Goal: Information Seeking & Learning: Learn about a topic

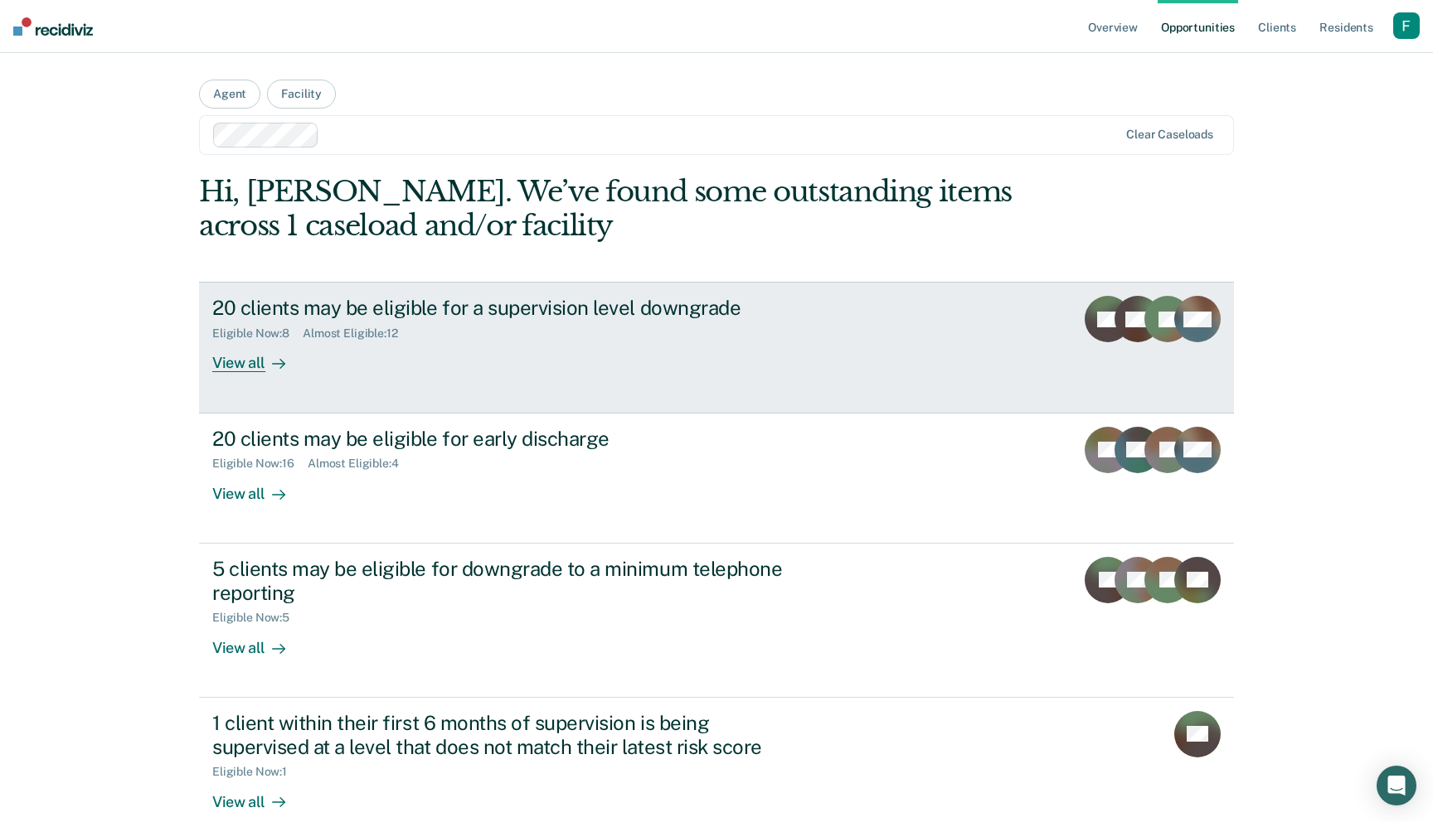
click at [511, 381] on link "20 clients may be eligible for a supervision level downgrade Eligible Now : 8 A…" at bounding box center [716, 347] width 1035 height 131
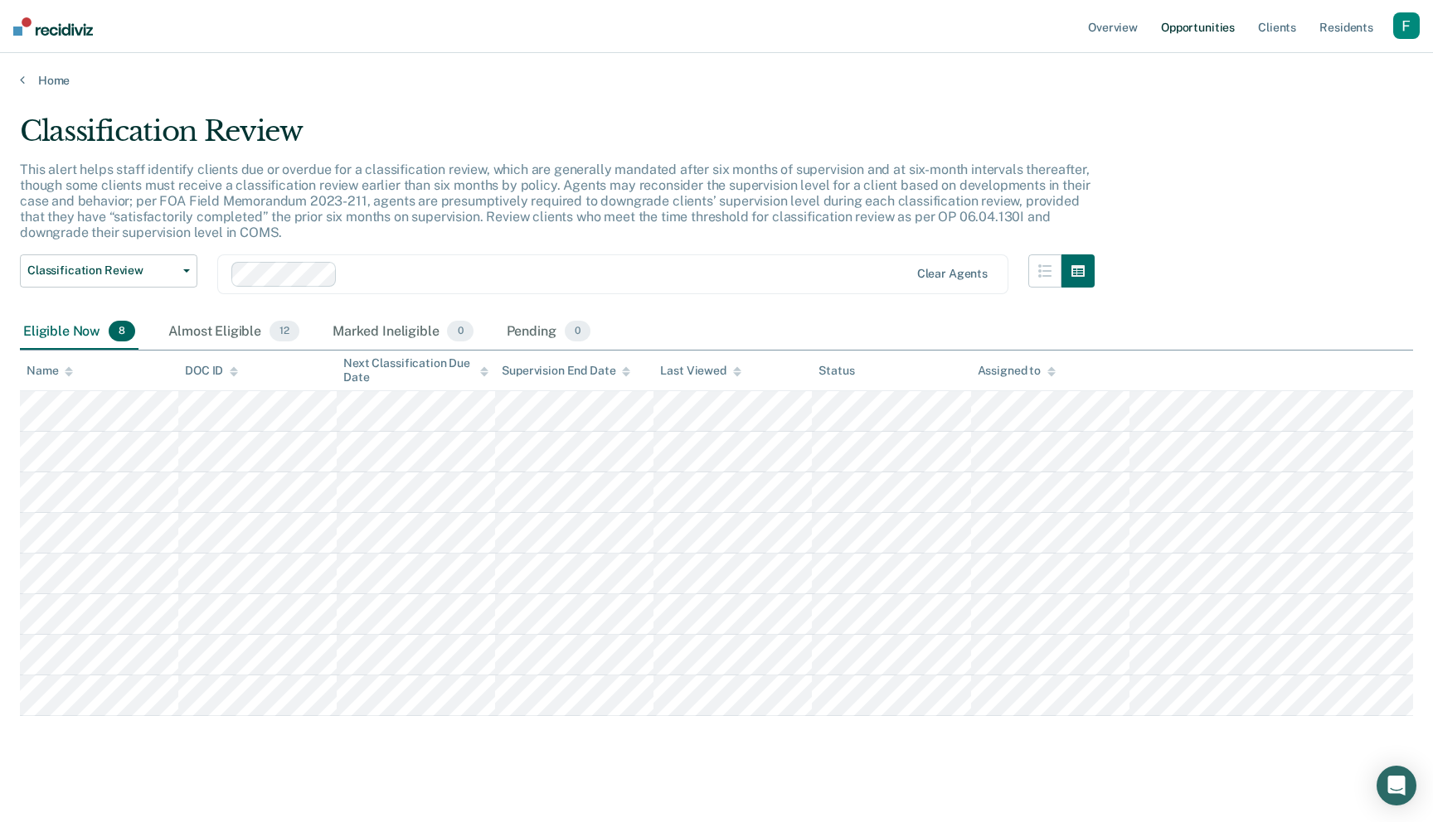
click at [1213, 28] on link "Opportunities" at bounding box center [1197, 26] width 80 height 53
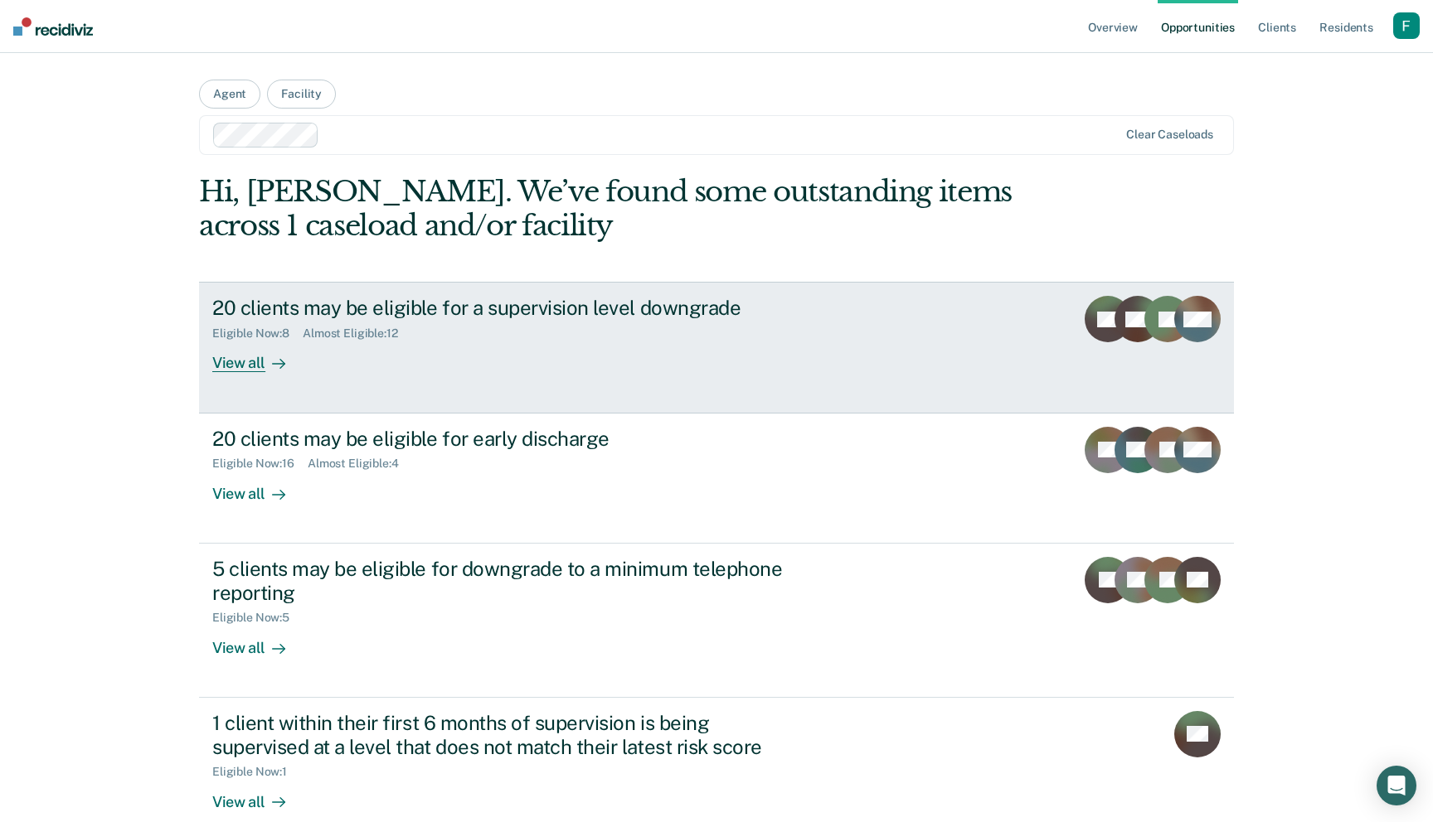
click at [948, 393] on link "20 clients may be eligible for a supervision level downgrade Eligible Now : 8 A…" at bounding box center [716, 347] width 1035 height 131
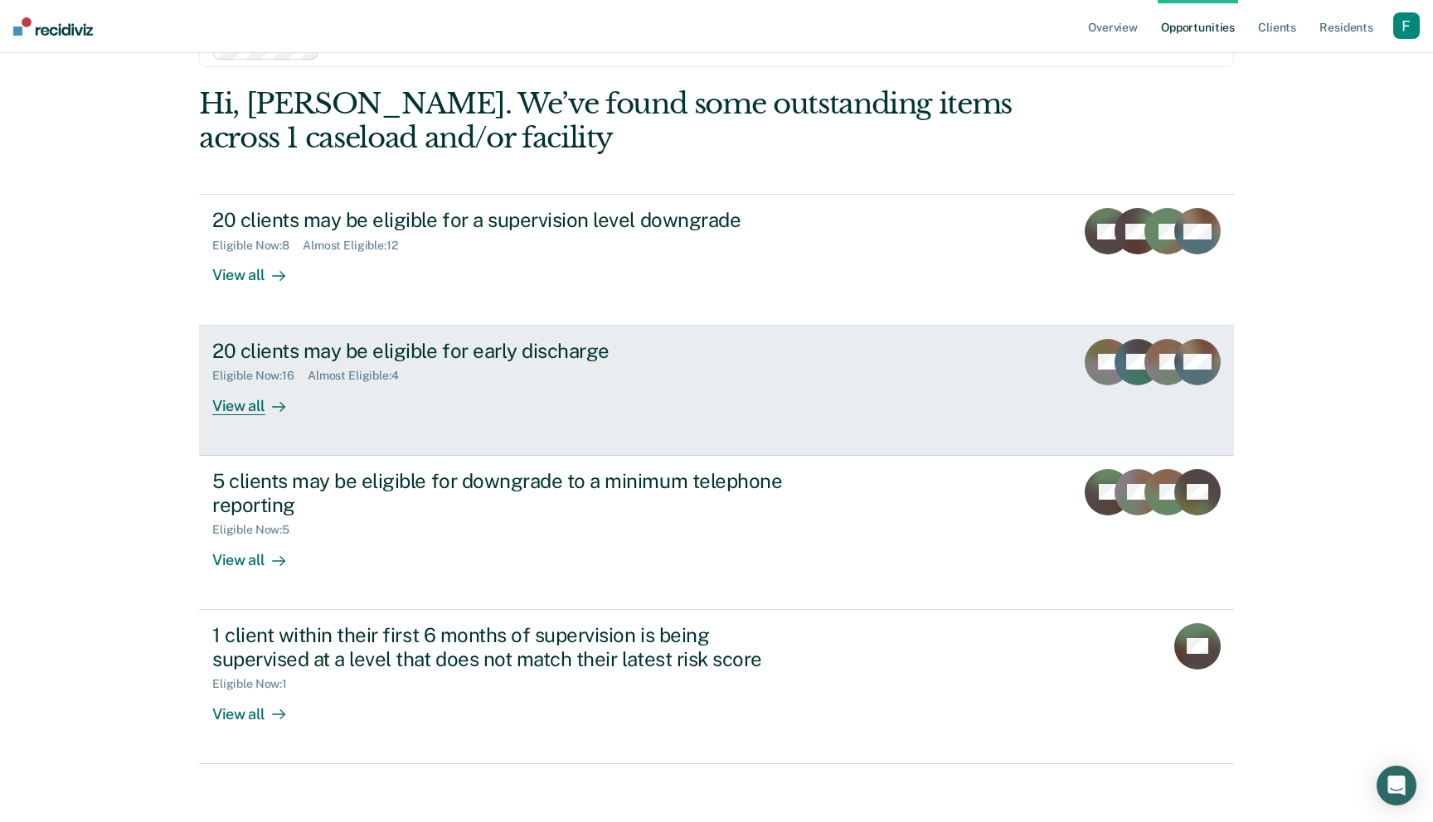
scroll to position [95, 0]
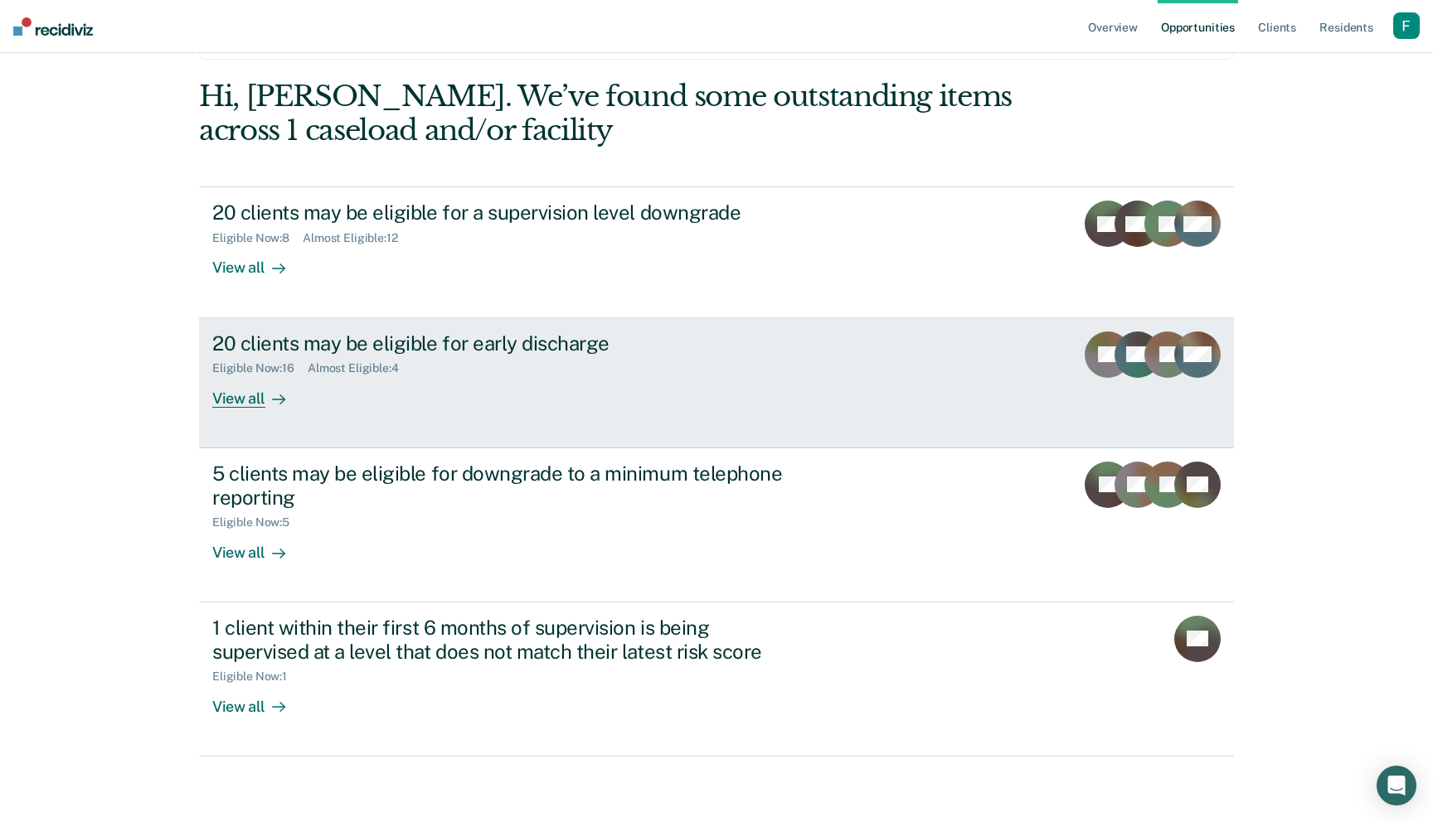
click at [585, 378] on div "20 clients may be eligible for early discharge Eligible Now : 16 Almost Eligibl…" at bounding box center [523, 370] width 622 height 76
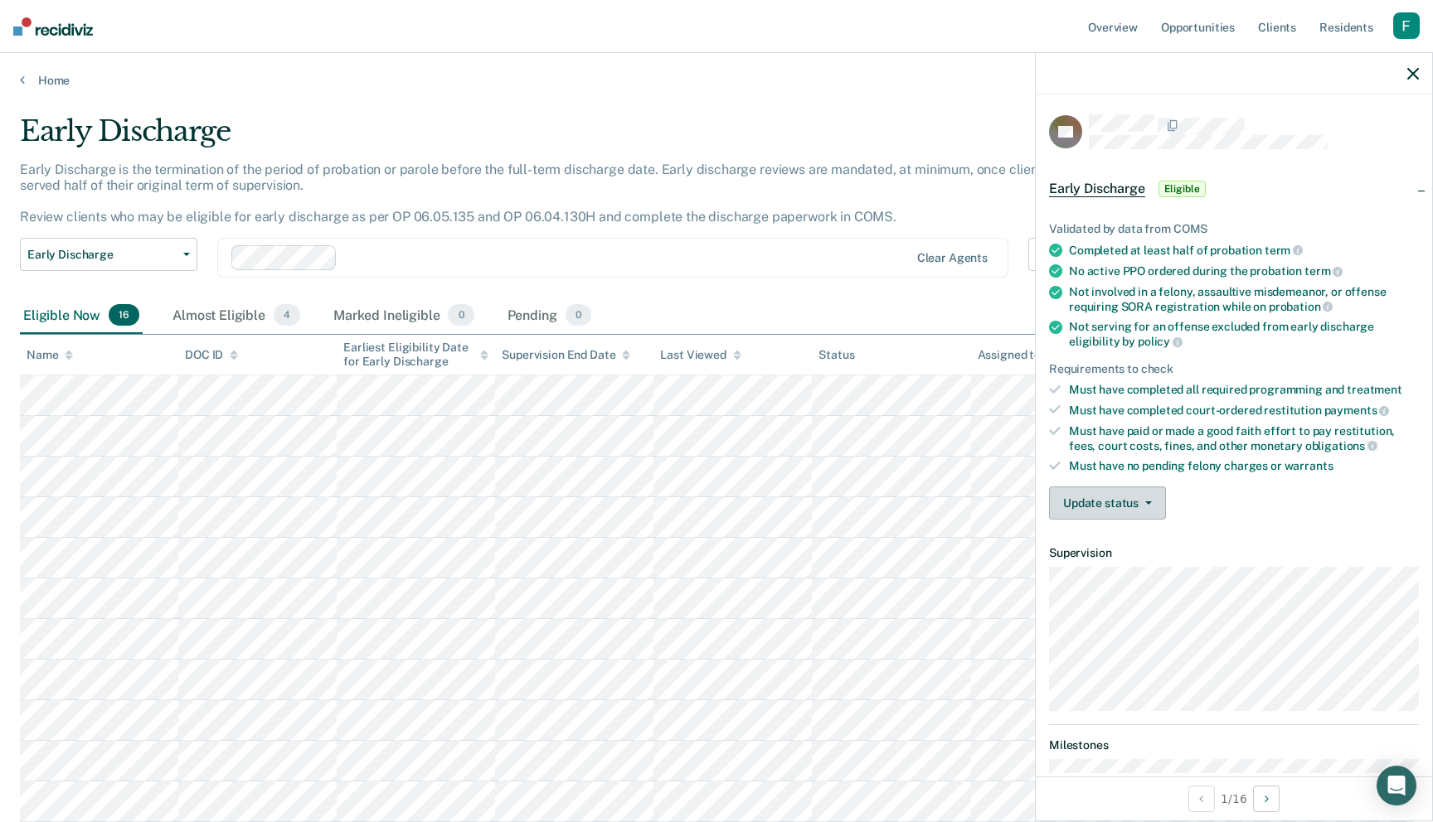
click at [1085, 488] on button "Update status" at bounding box center [1107, 503] width 117 height 33
click at [1127, 424] on div "Must have paid or made a good faith effort to pay restitution, fees, court cost…" at bounding box center [1244, 438] width 350 height 28
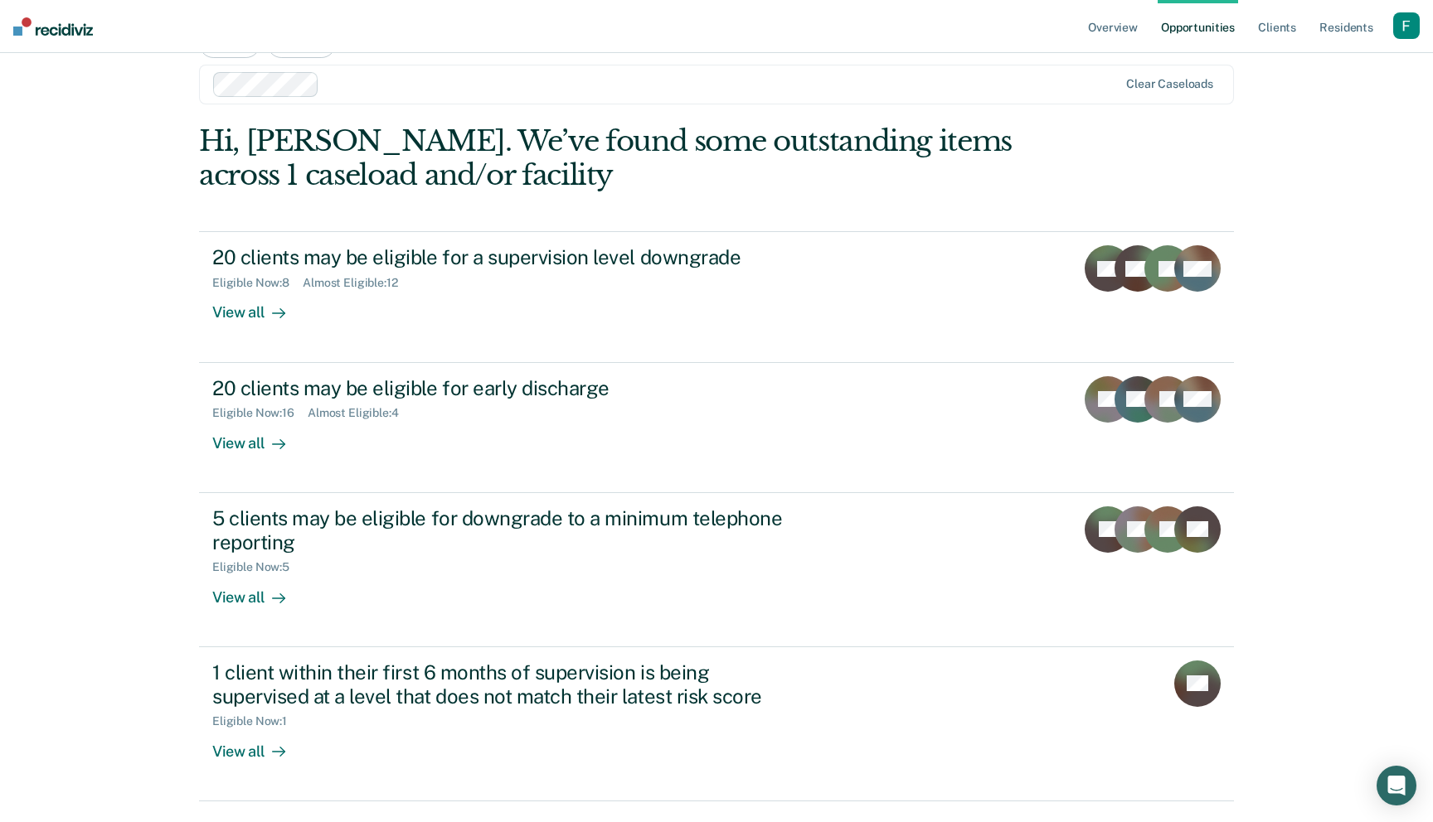
scroll to position [50, 0]
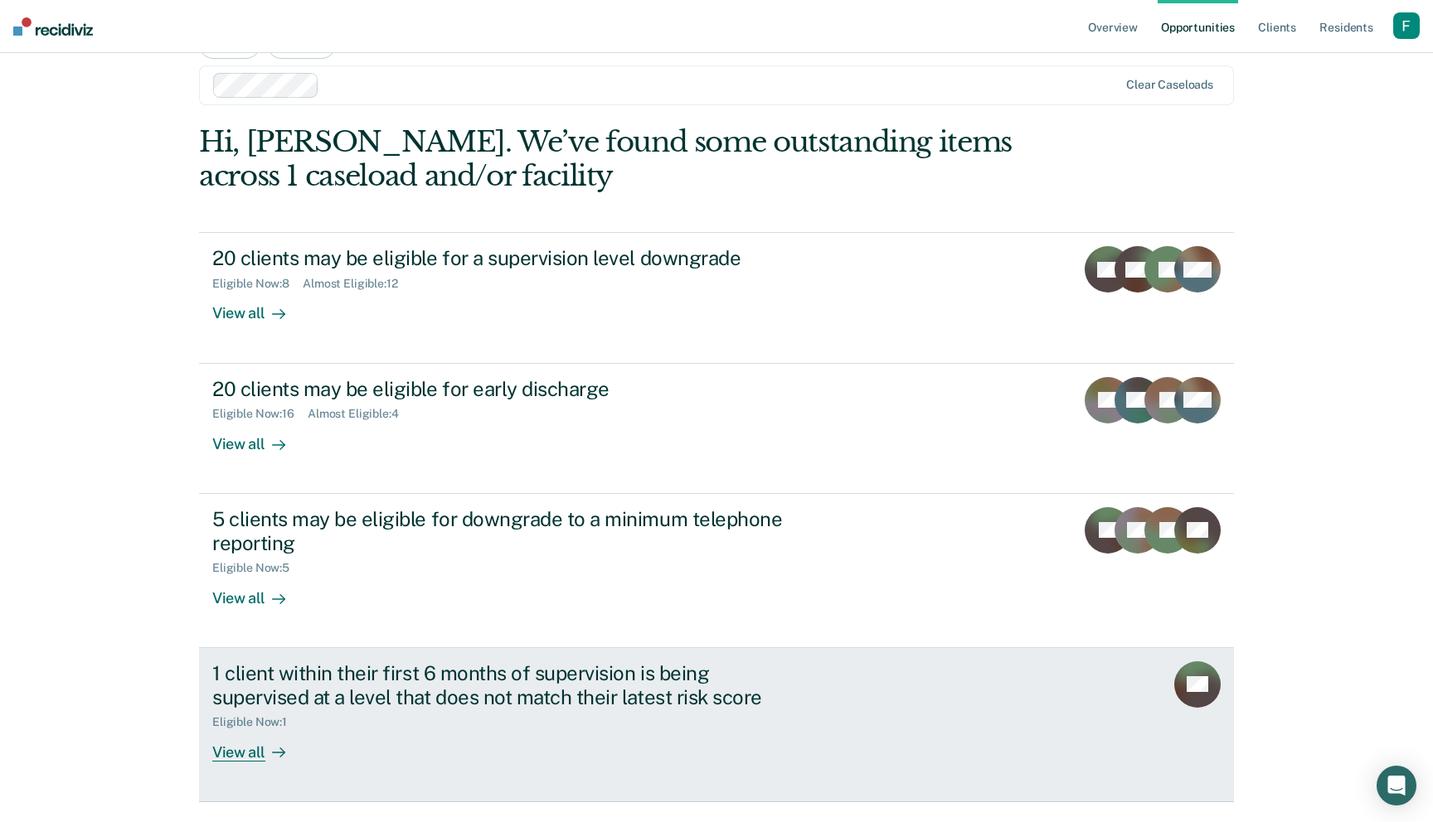
click at [679, 701] on div "1 client within their first 6 months of supervision is being supervised at a le…" at bounding box center [503, 686] width 582 height 48
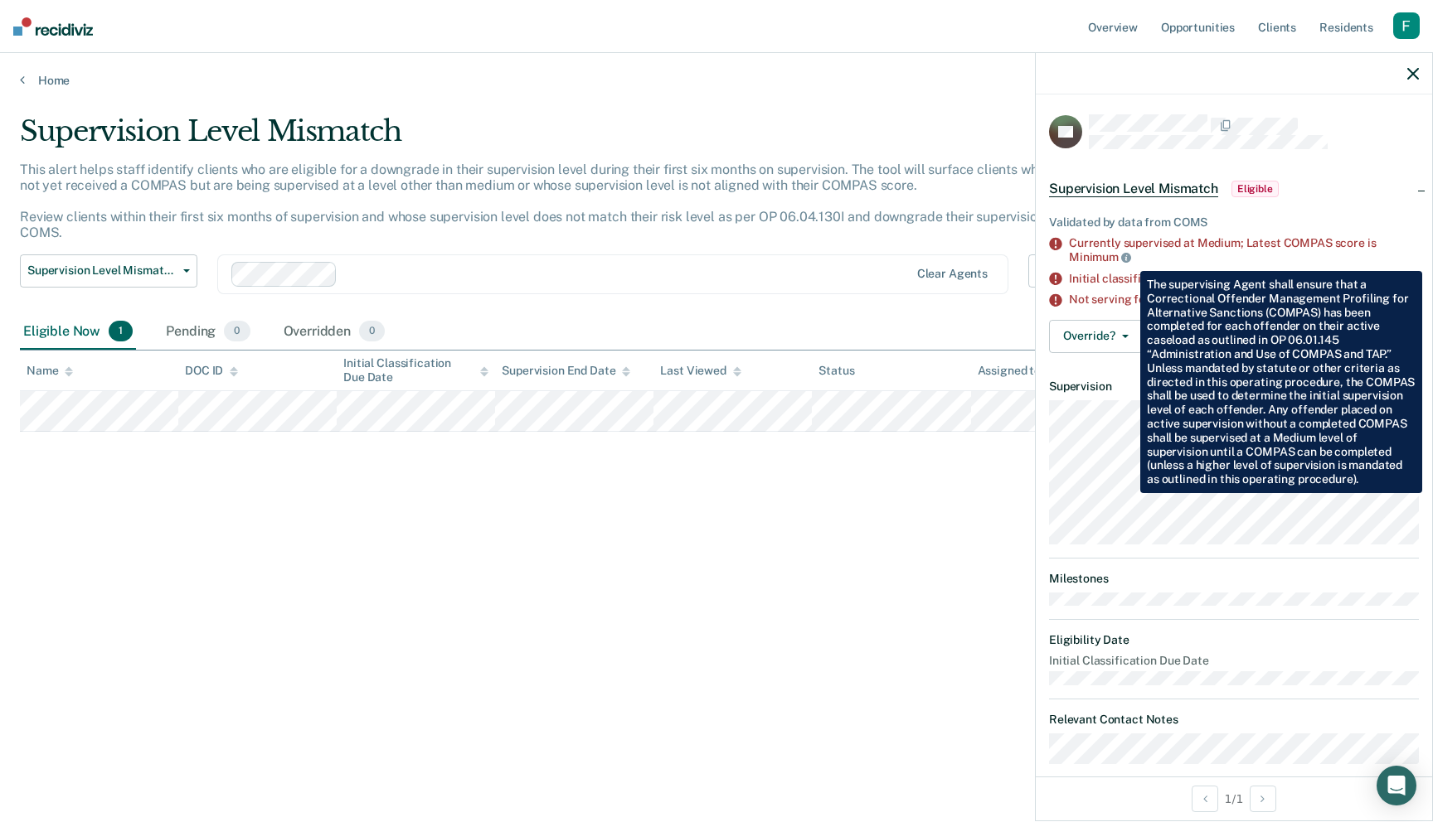
click at [1127, 259] on icon at bounding box center [1126, 258] width 10 height 10
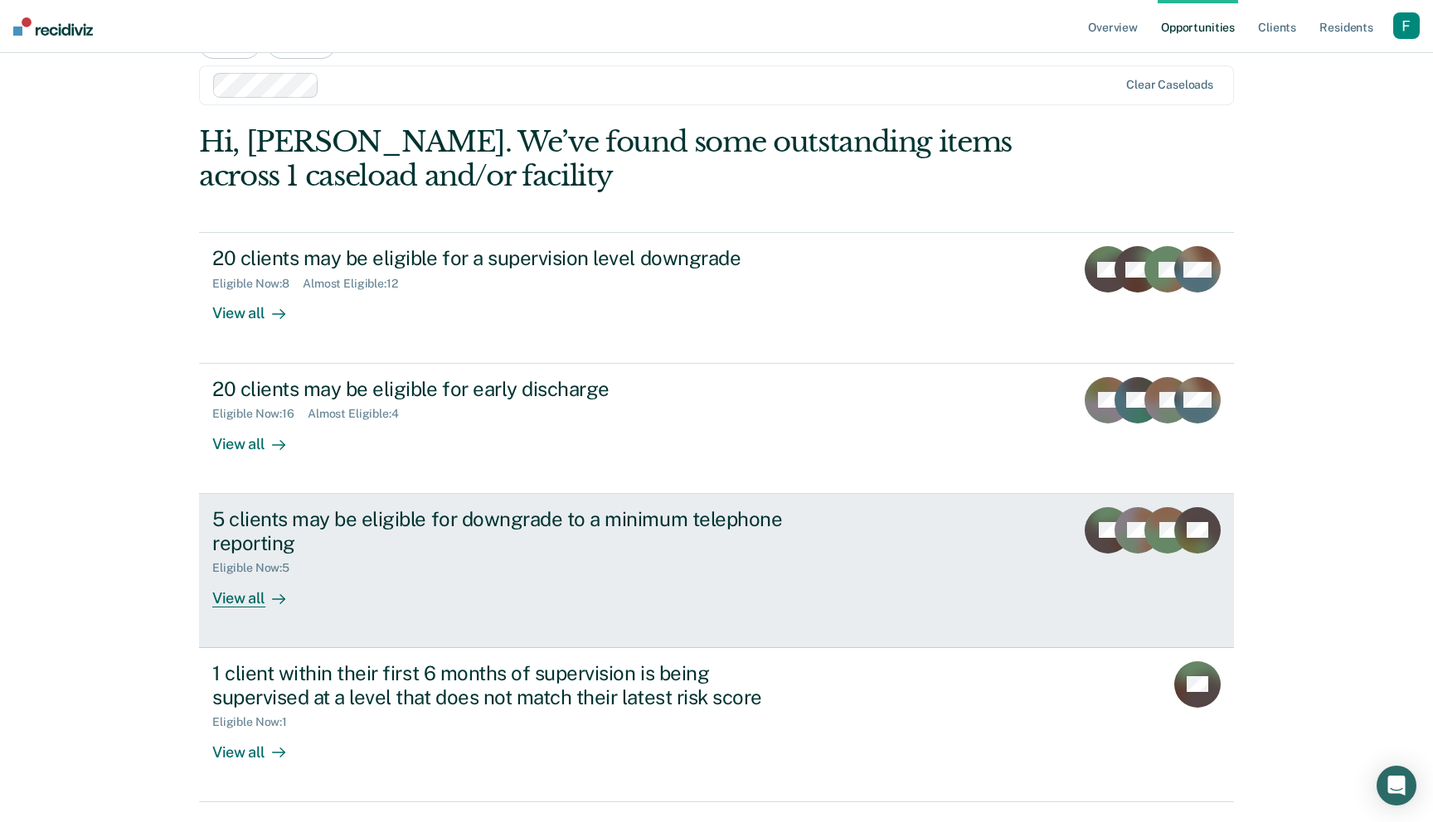
scroll to position [95, 0]
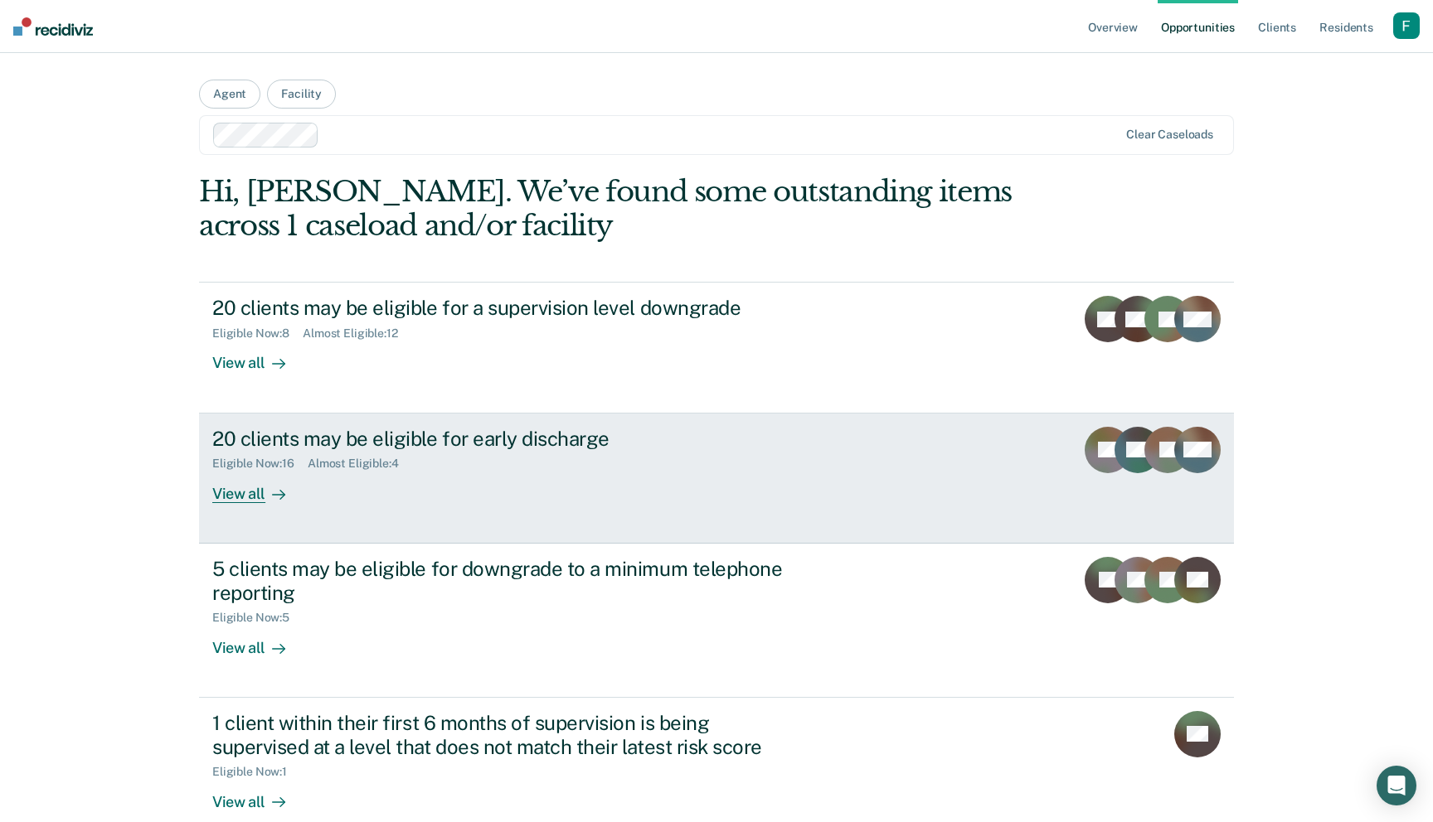
scroll to position [95, 0]
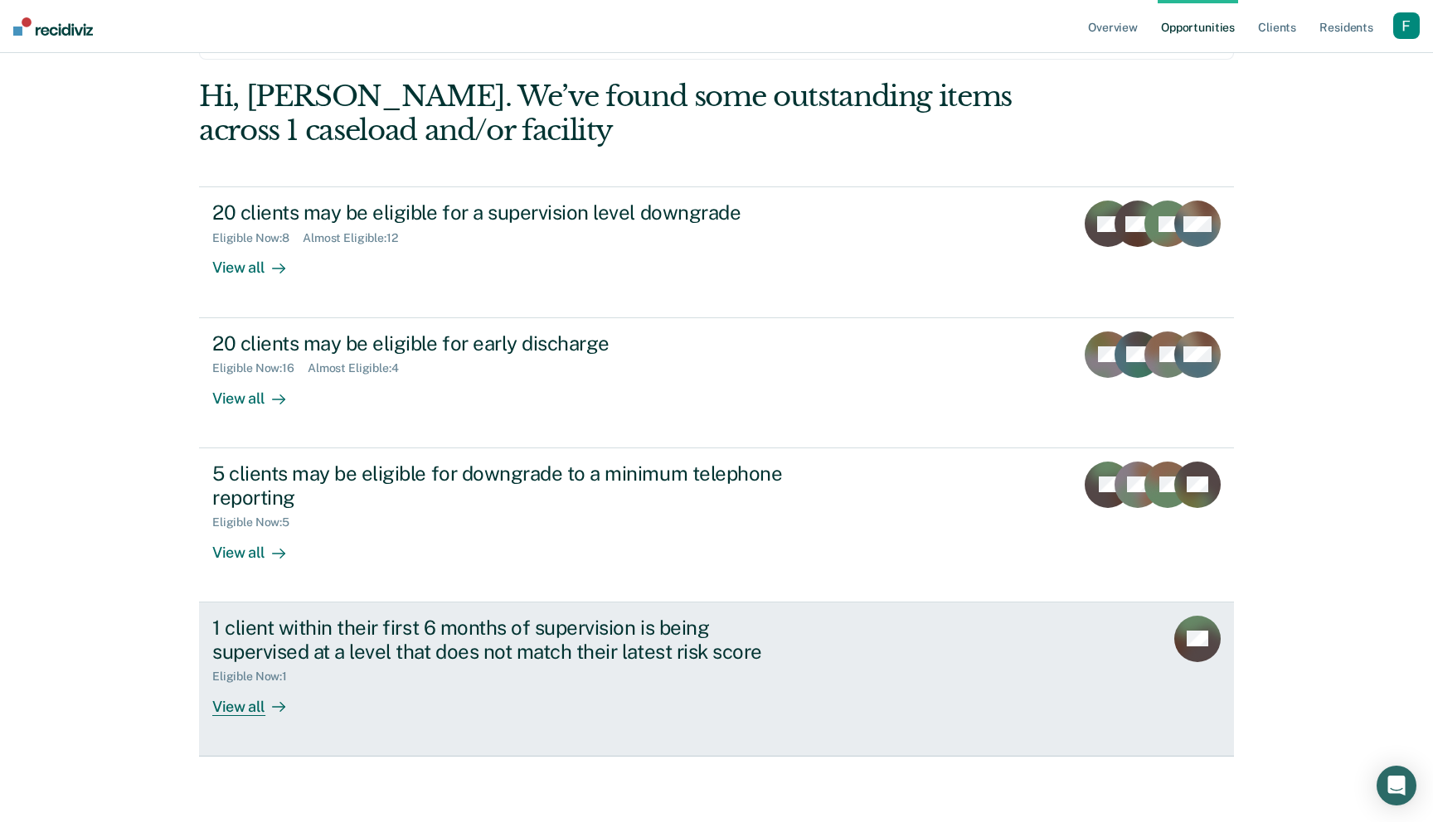
click at [315, 719] on link "1 client within their first 6 months of supervision is being supervised at a le…" at bounding box center [716, 680] width 1035 height 154
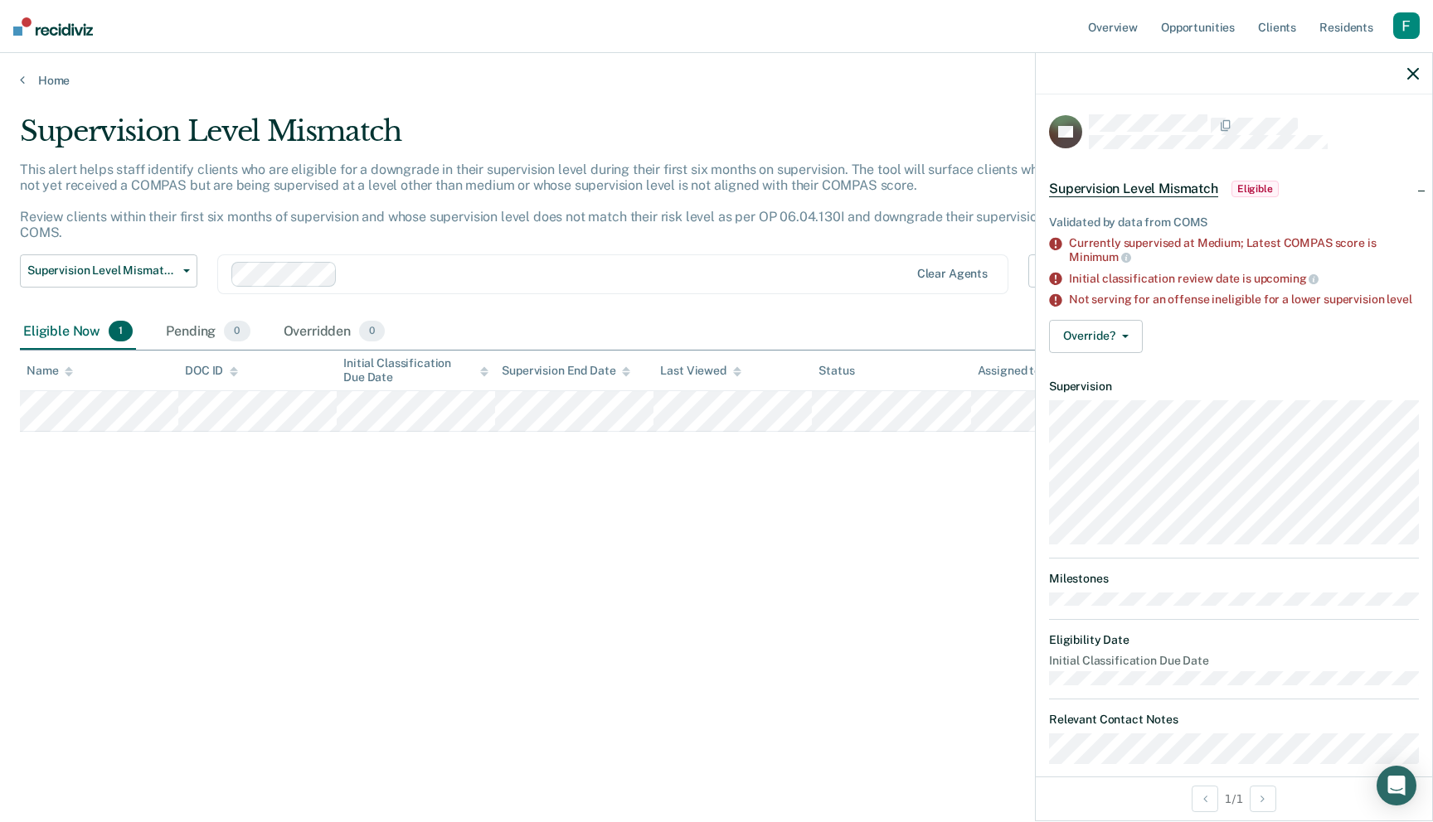
click at [1248, 187] on span "Eligible" at bounding box center [1254, 189] width 47 height 17
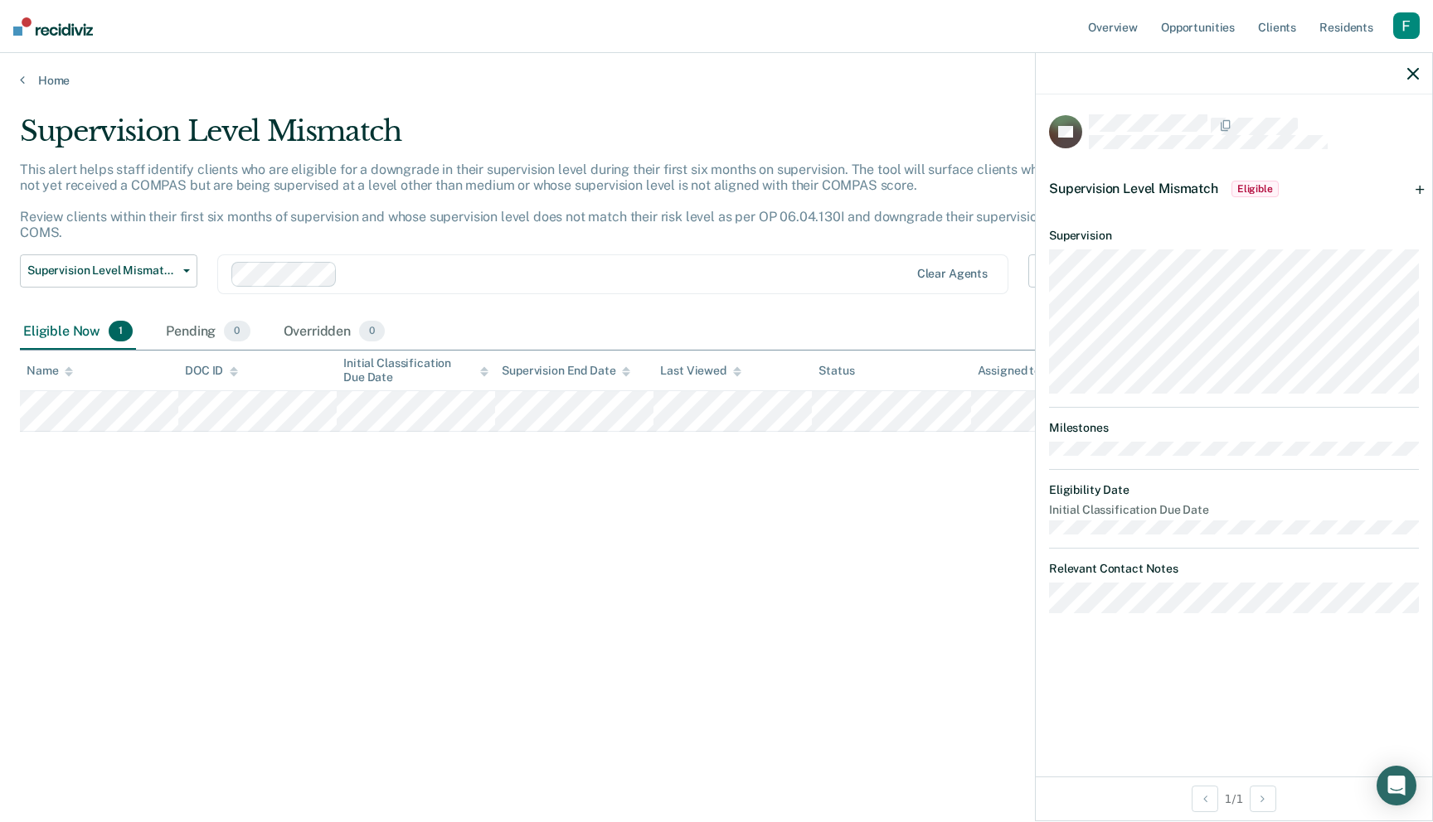
click at [1248, 187] on span "Eligible" at bounding box center [1254, 189] width 47 height 17
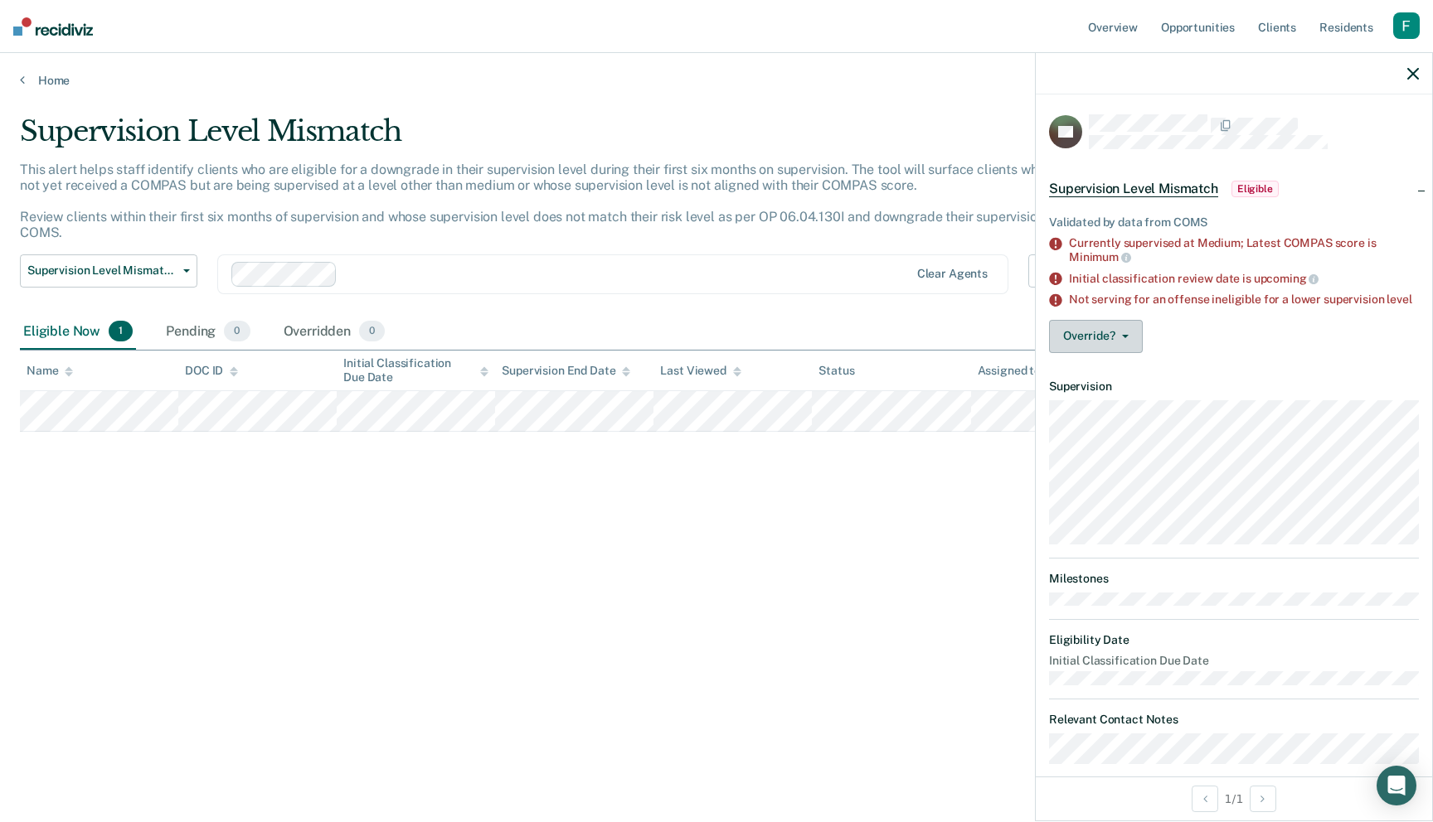
click at [1069, 339] on button "Override?" at bounding box center [1096, 336] width 94 height 33
click at [749, 201] on div "This alert helps staff identify clients who are eligible for a downgrade in the…" at bounding box center [557, 208] width 1074 height 93
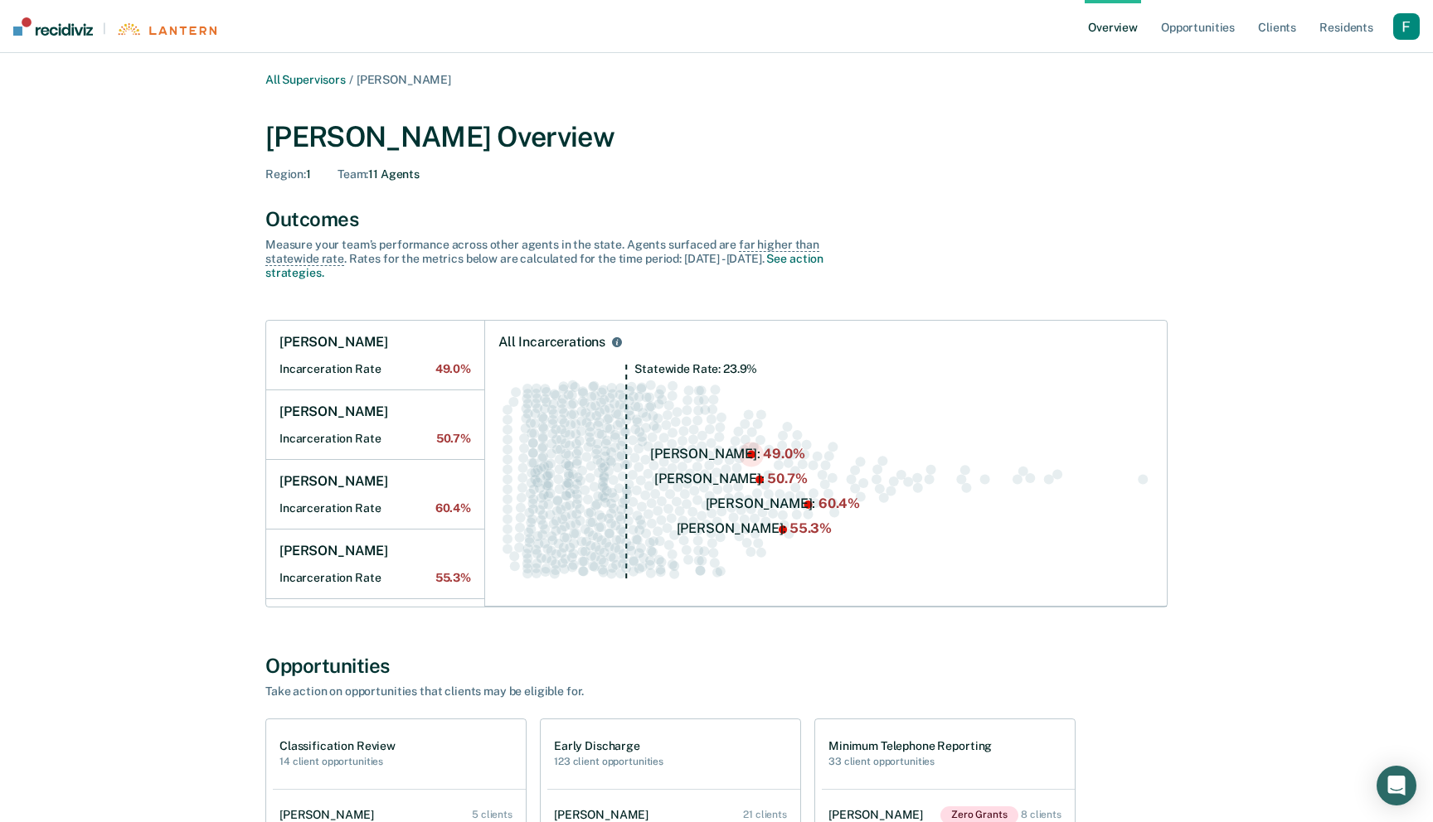
click at [747, 458] on circle "Swarm plot of all incarceration rates in the state for ALL caseloads, highlight…" at bounding box center [751, 454] width 8 height 8
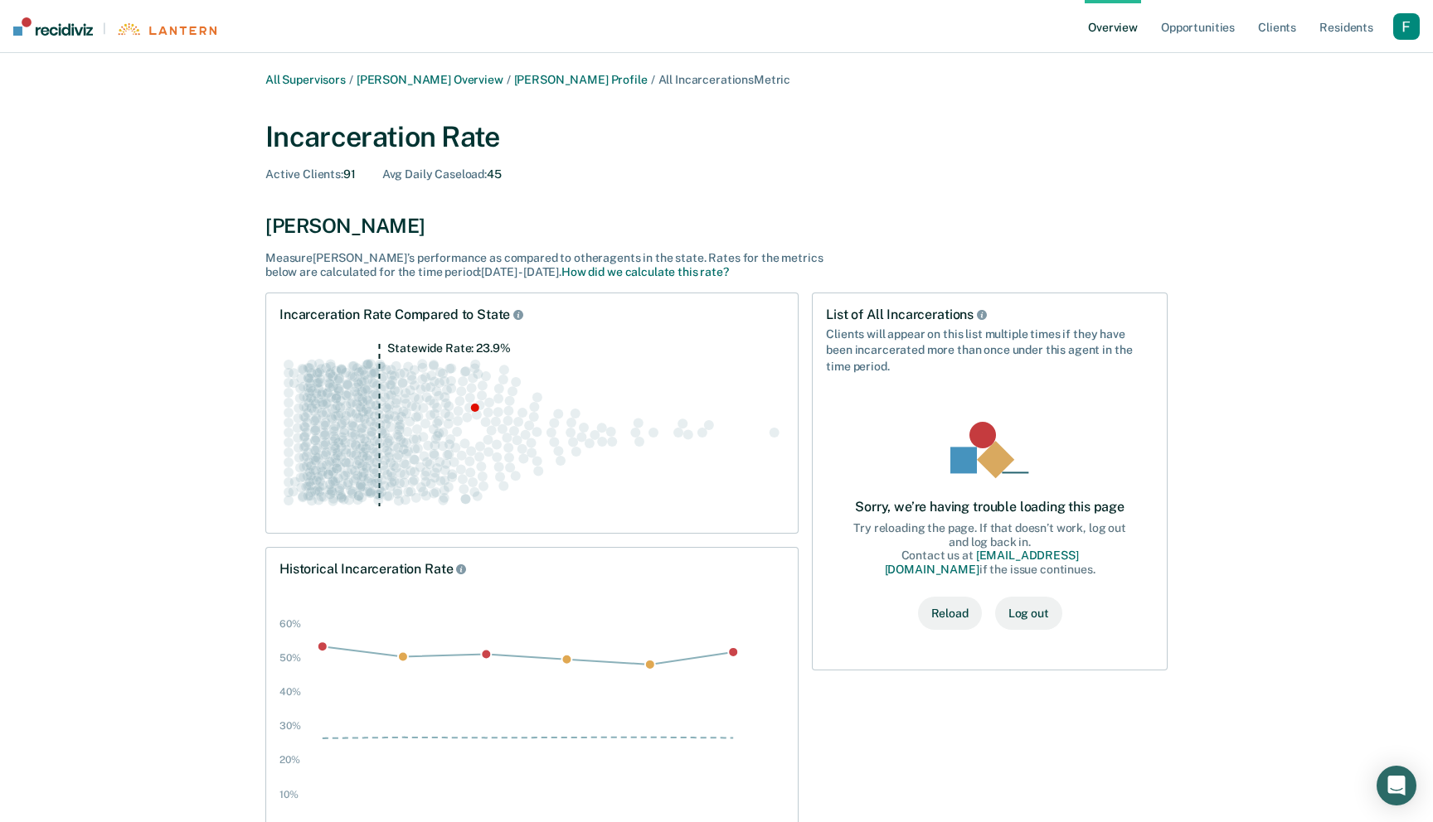
click at [949, 623] on button "Reload" at bounding box center [950, 613] width 64 height 33
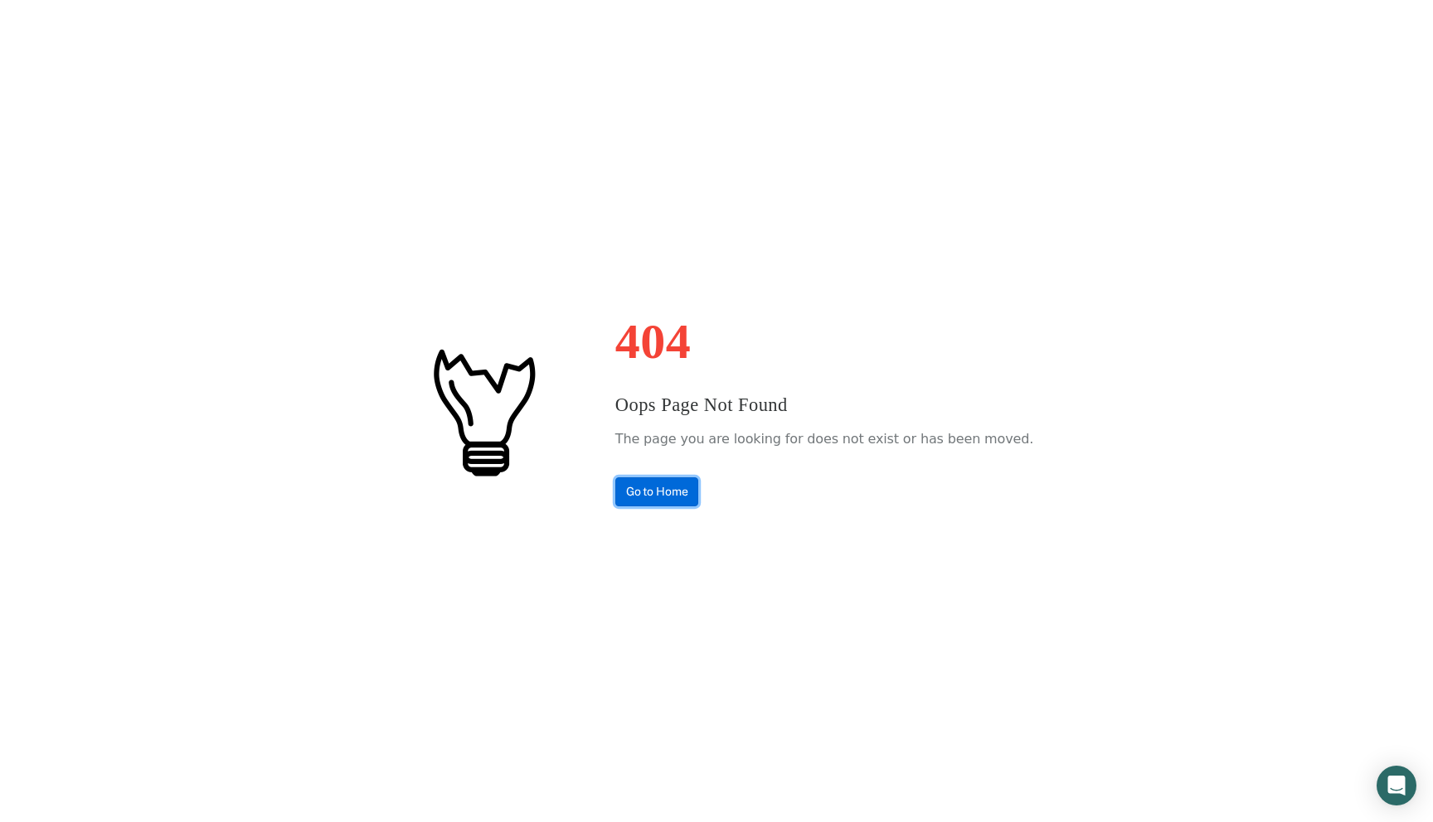
click at [699, 497] on link "Go to Home" at bounding box center [657, 492] width 84 height 29
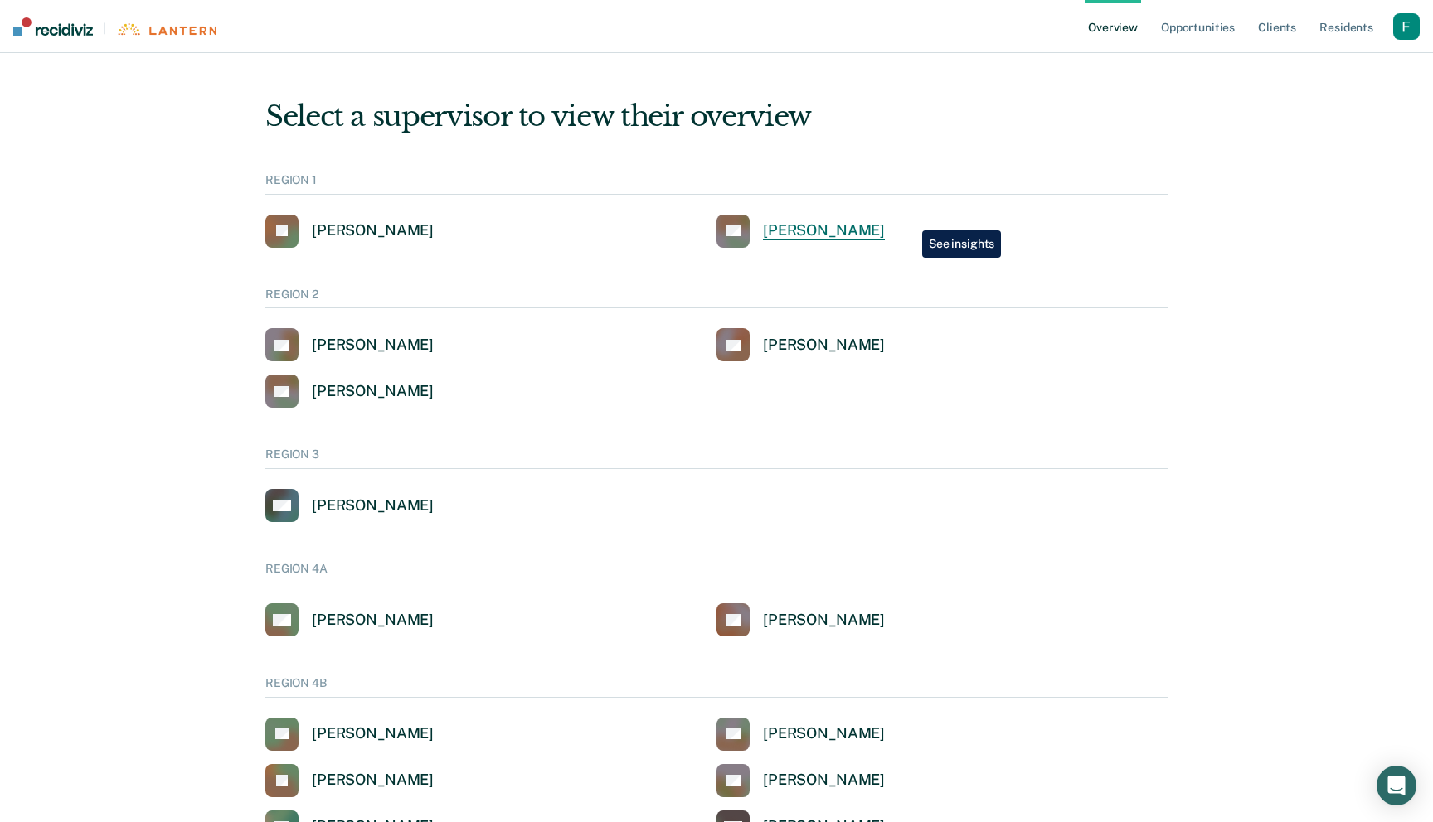
click at [885, 221] on div "Stephanie S Szwec-Gordon" at bounding box center [824, 230] width 122 height 19
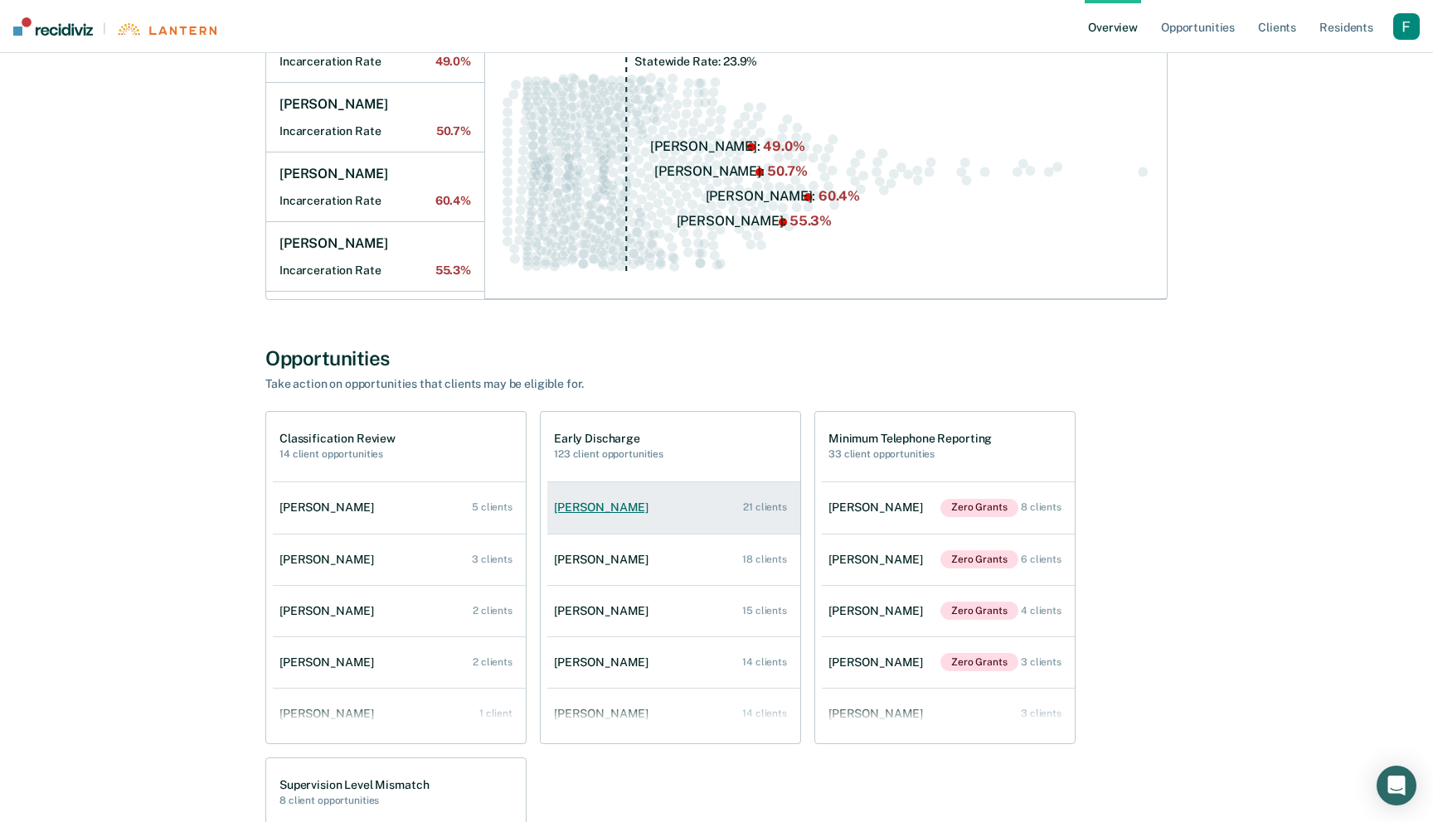
click at [590, 511] on div "Amelia J Arcand" at bounding box center [604, 508] width 101 height 14
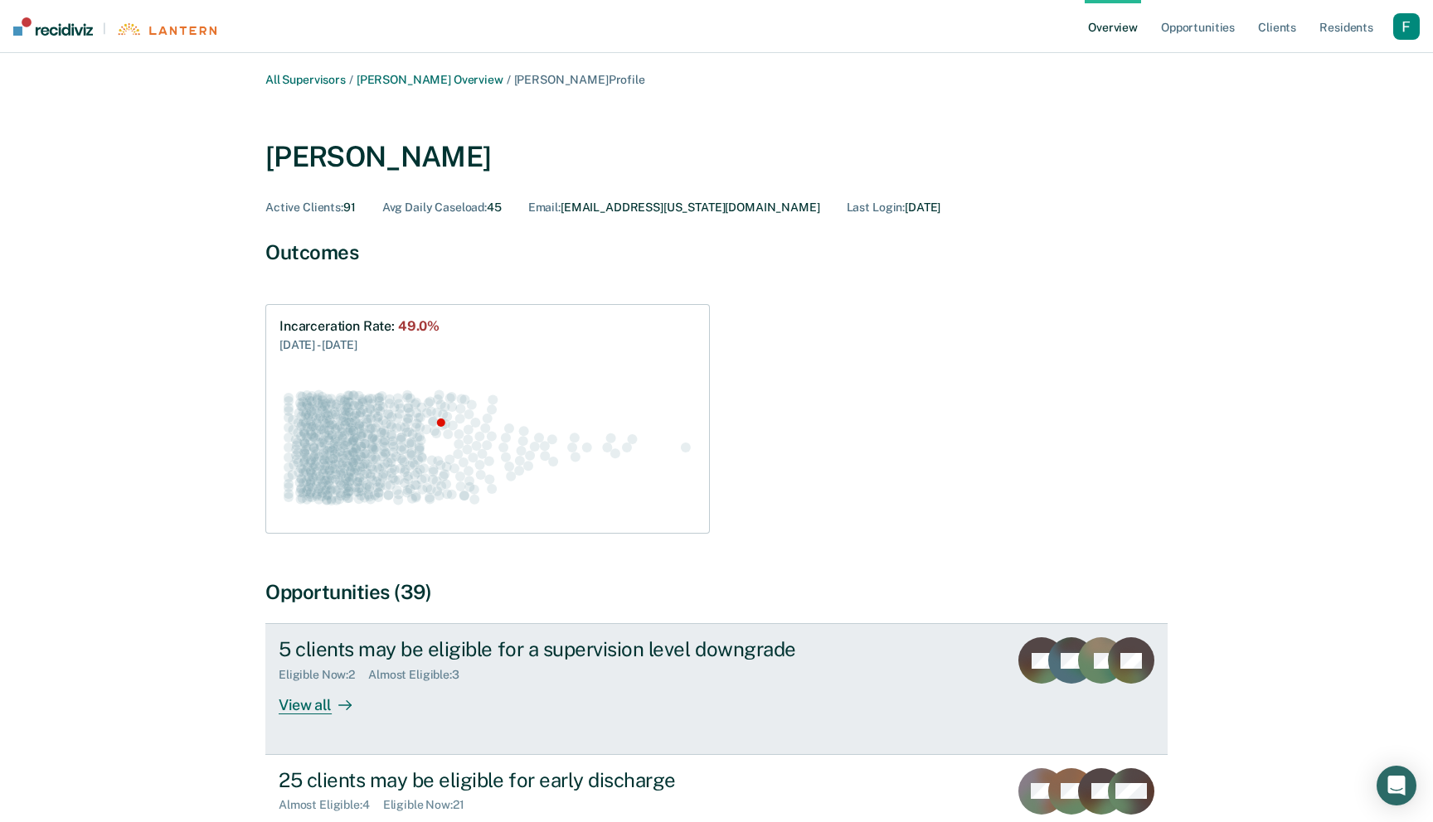
click at [622, 640] on div "5 clients may be eligible for a supervision level downgrade" at bounding box center [570, 650] width 582 height 24
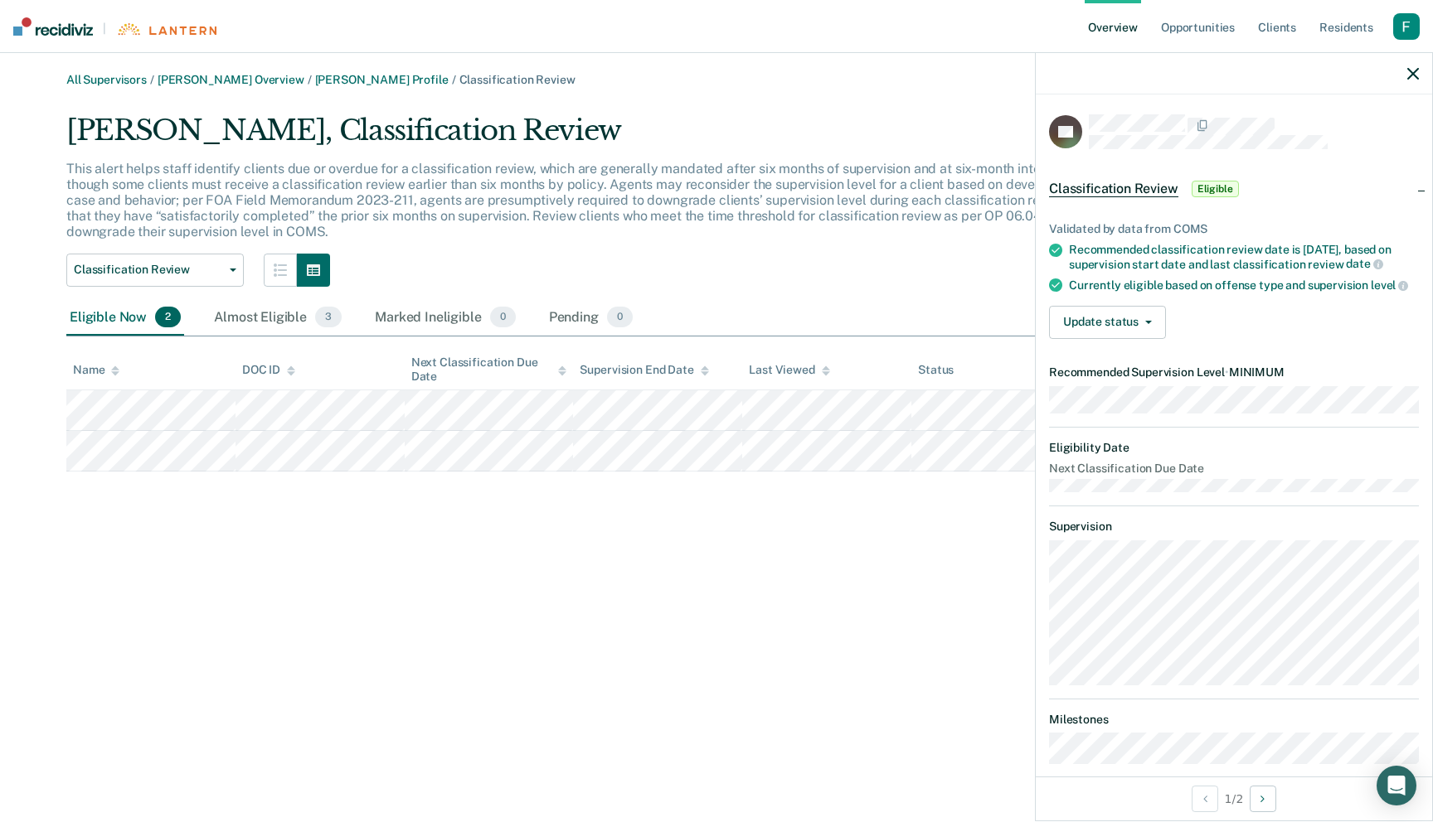
click at [502, 517] on div "All Supervisors / Stephanie S Szwec-Gordon Overview / Amelia J Arcand Profile /…" at bounding box center [716, 421] width 1393 height 696
click at [1414, 76] on icon "button" at bounding box center [1413, 74] width 12 height 12
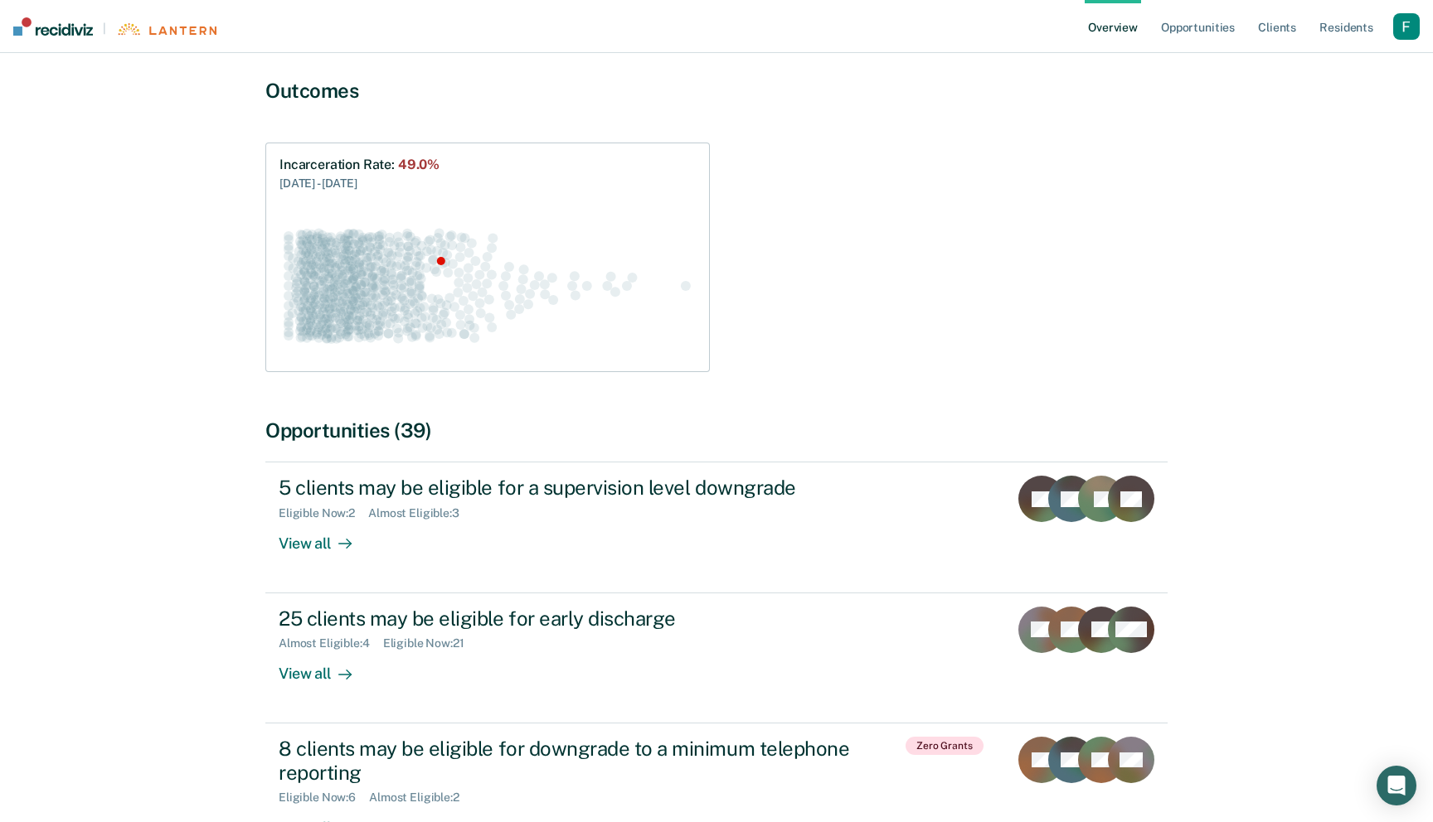
scroll to position [83, 0]
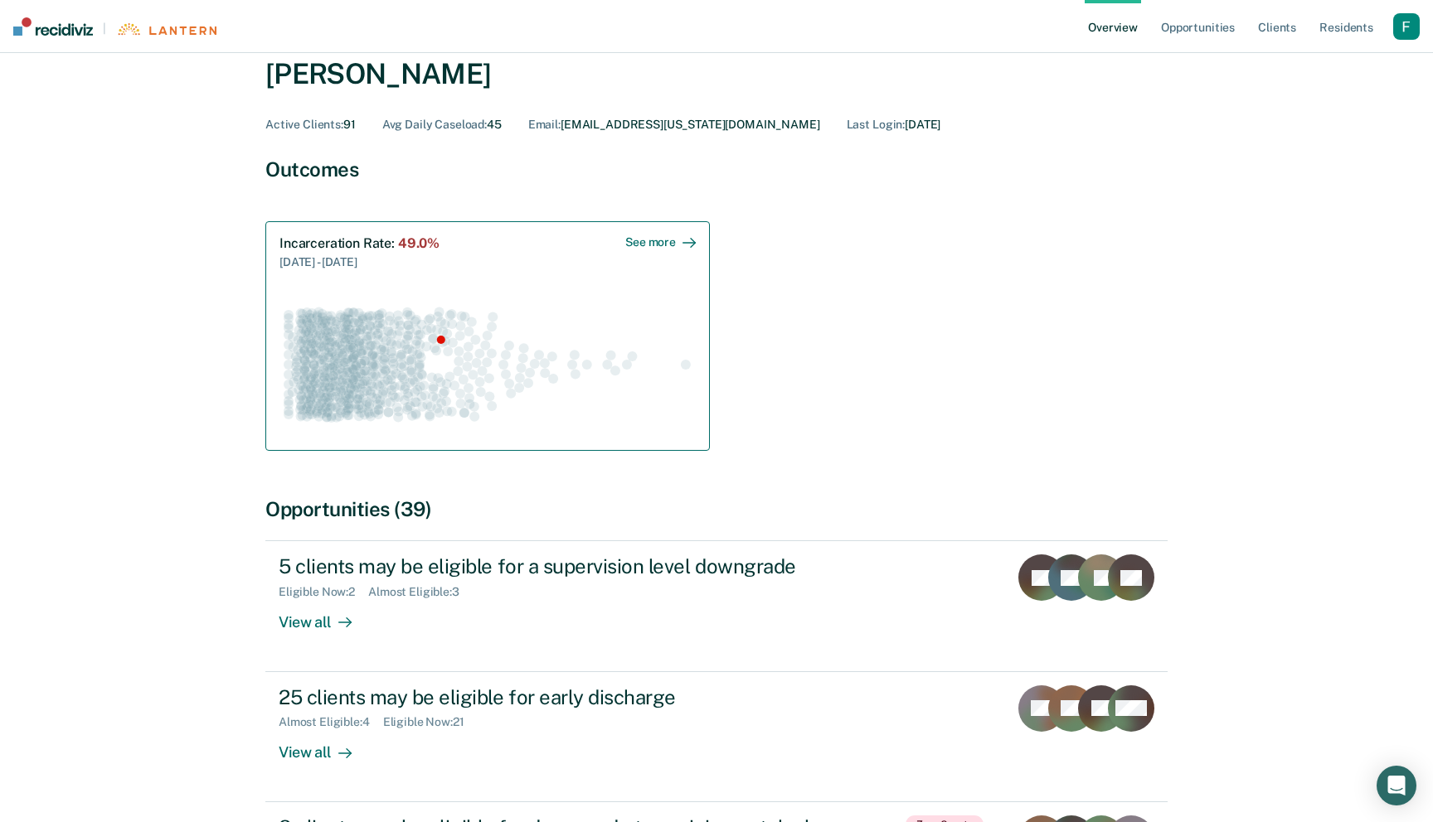
click at [604, 302] on icon "Swarm plot of all incarceration rates in the state for ALL caseloads, highlight…" at bounding box center [487, 364] width 416 height 146
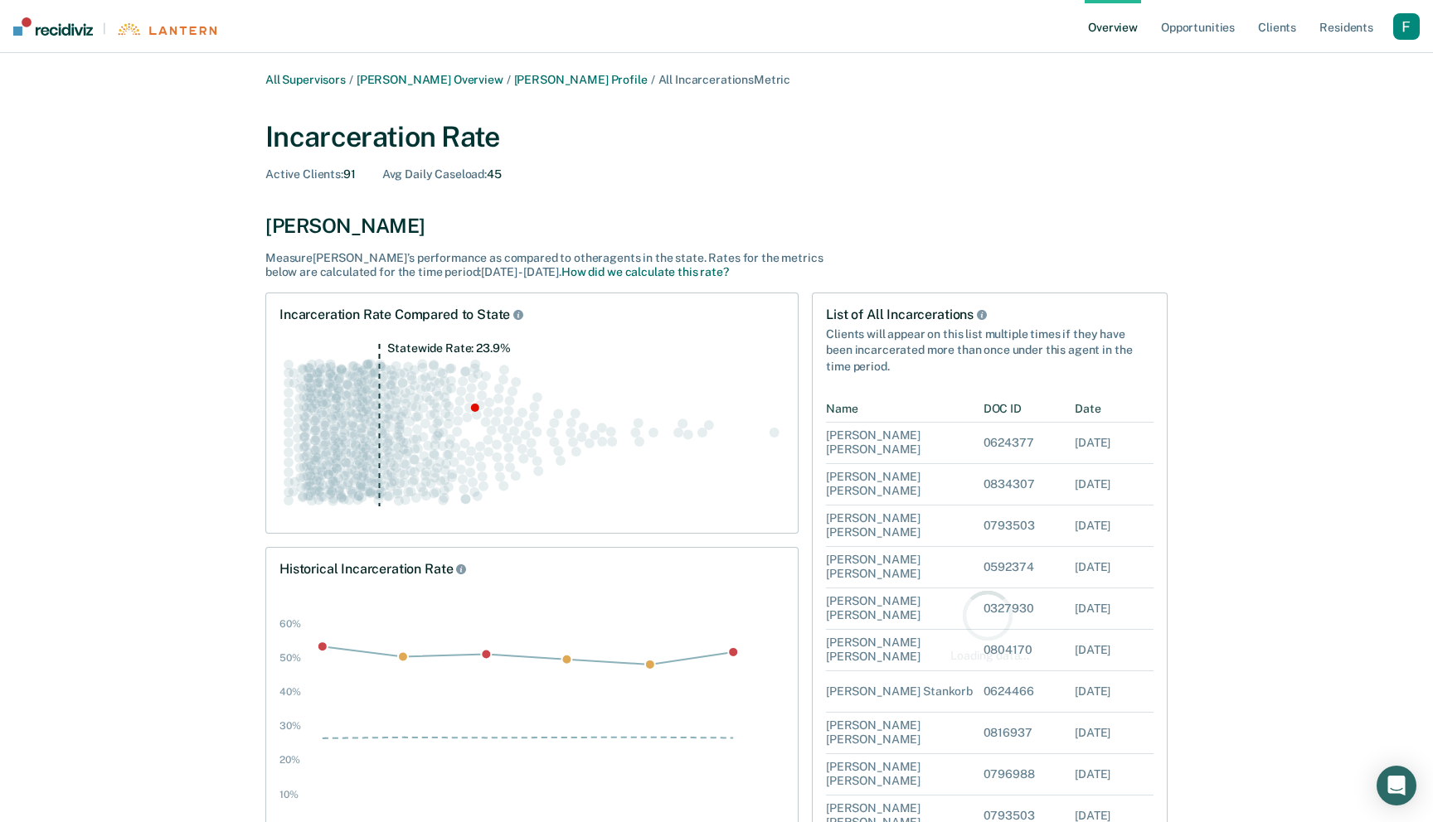
scroll to position [460, 327]
click at [473, 406] on circle "Swarm plot of all incarceration rates in the state for ALL caseloads, highlight…" at bounding box center [475, 408] width 8 height 8
click at [516, 314] on icon "Rate Compared to State" at bounding box center [518, 315] width 10 height 10
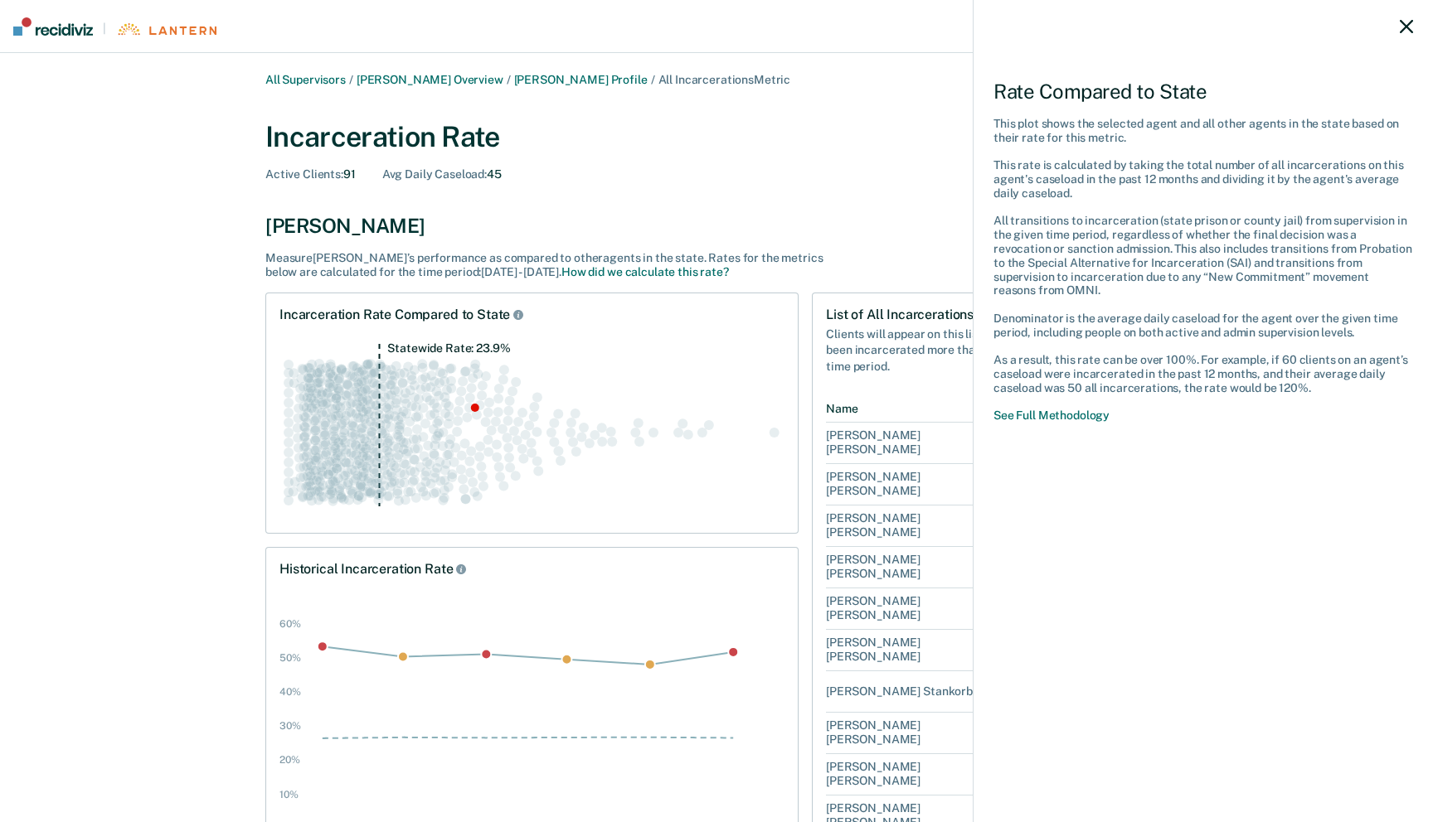
click at [526, 326] on div "Rate Compared to State This plot shows the selected agent and all other agents …" at bounding box center [716, 411] width 1433 height 822
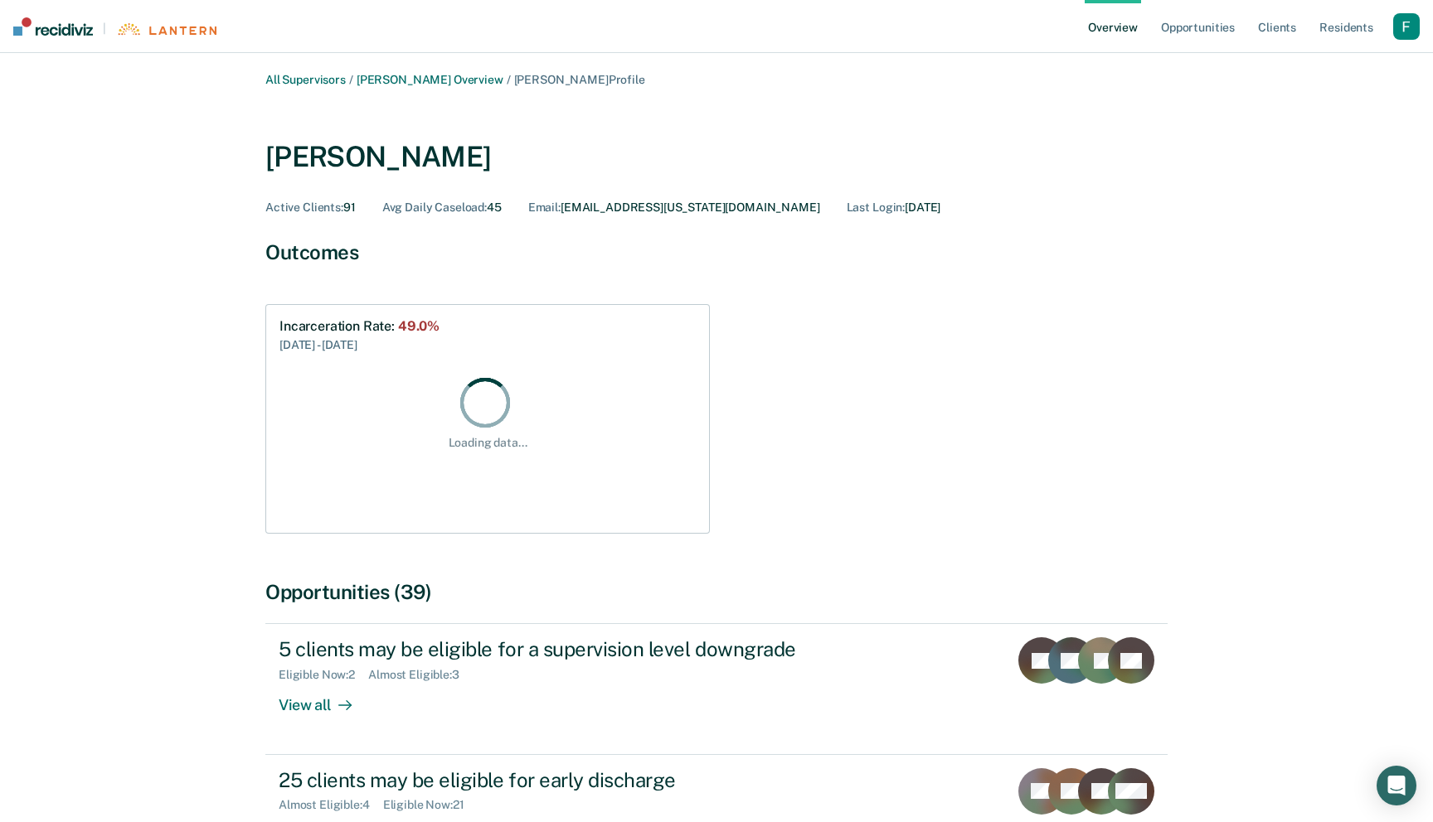
scroll to position [83, 0]
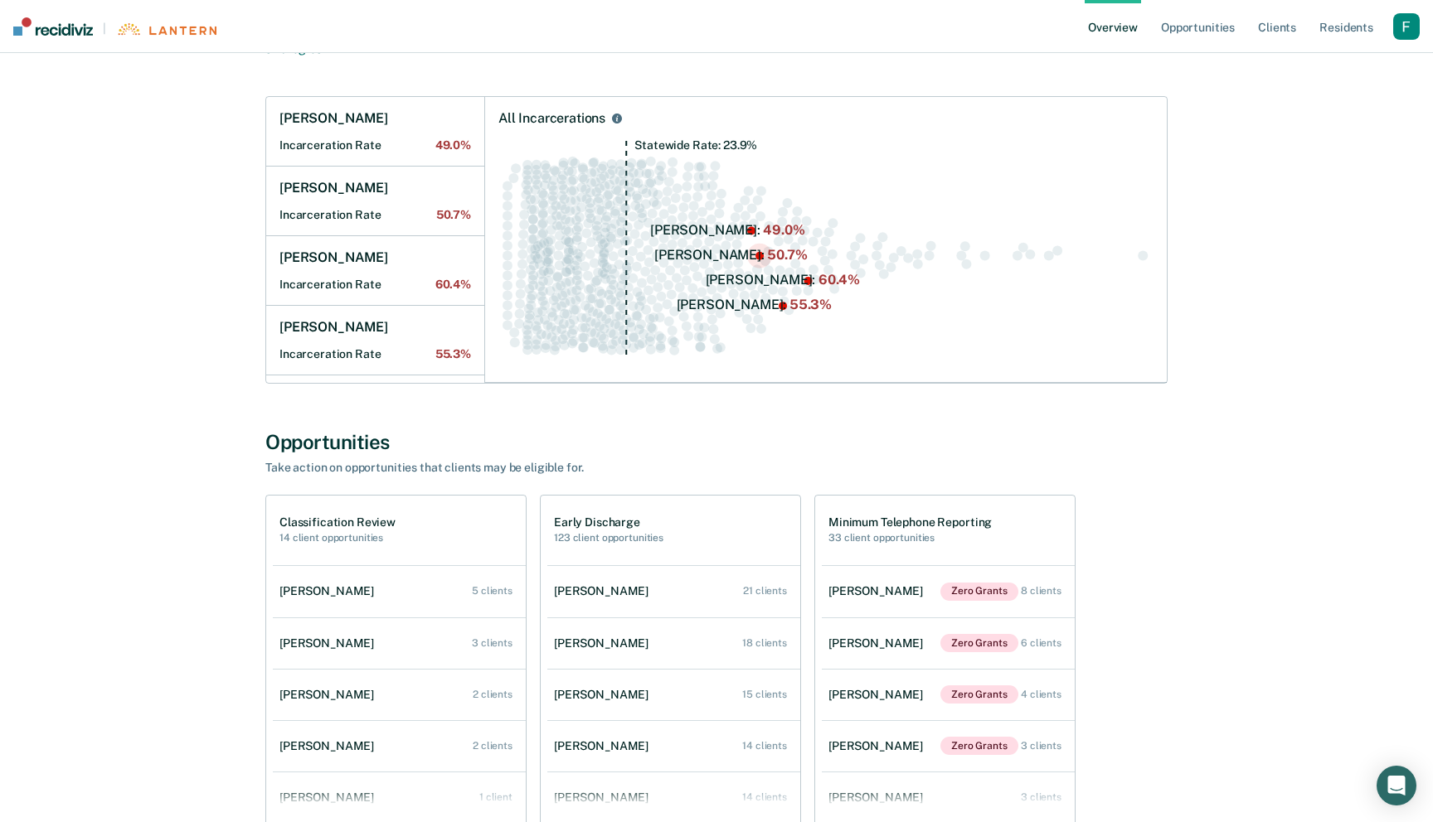
scroll to position [216, 0]
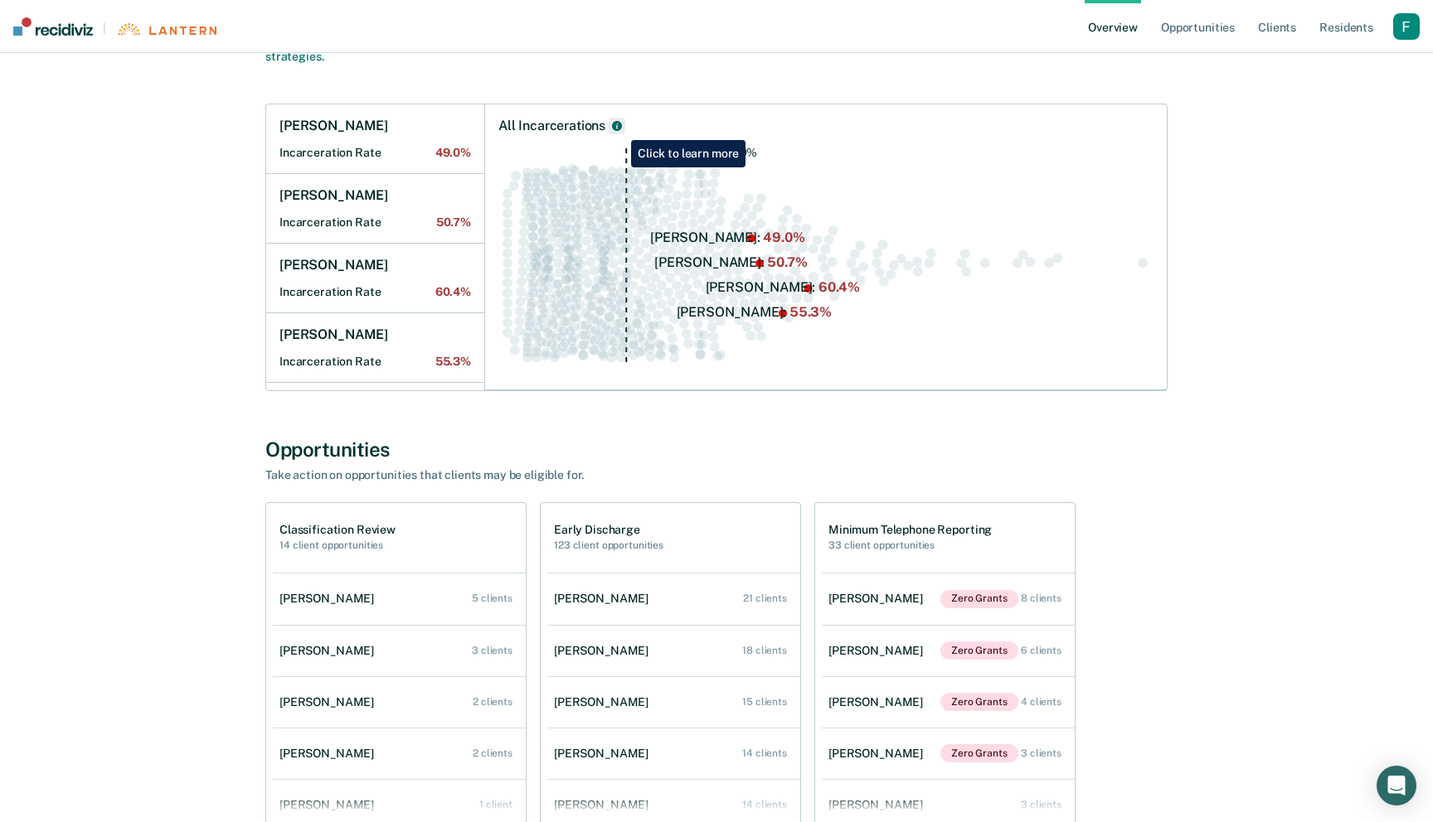
click at [618, 128] on icon "All Incarcerations" at bounding box center [617, 126] width 10 height 10
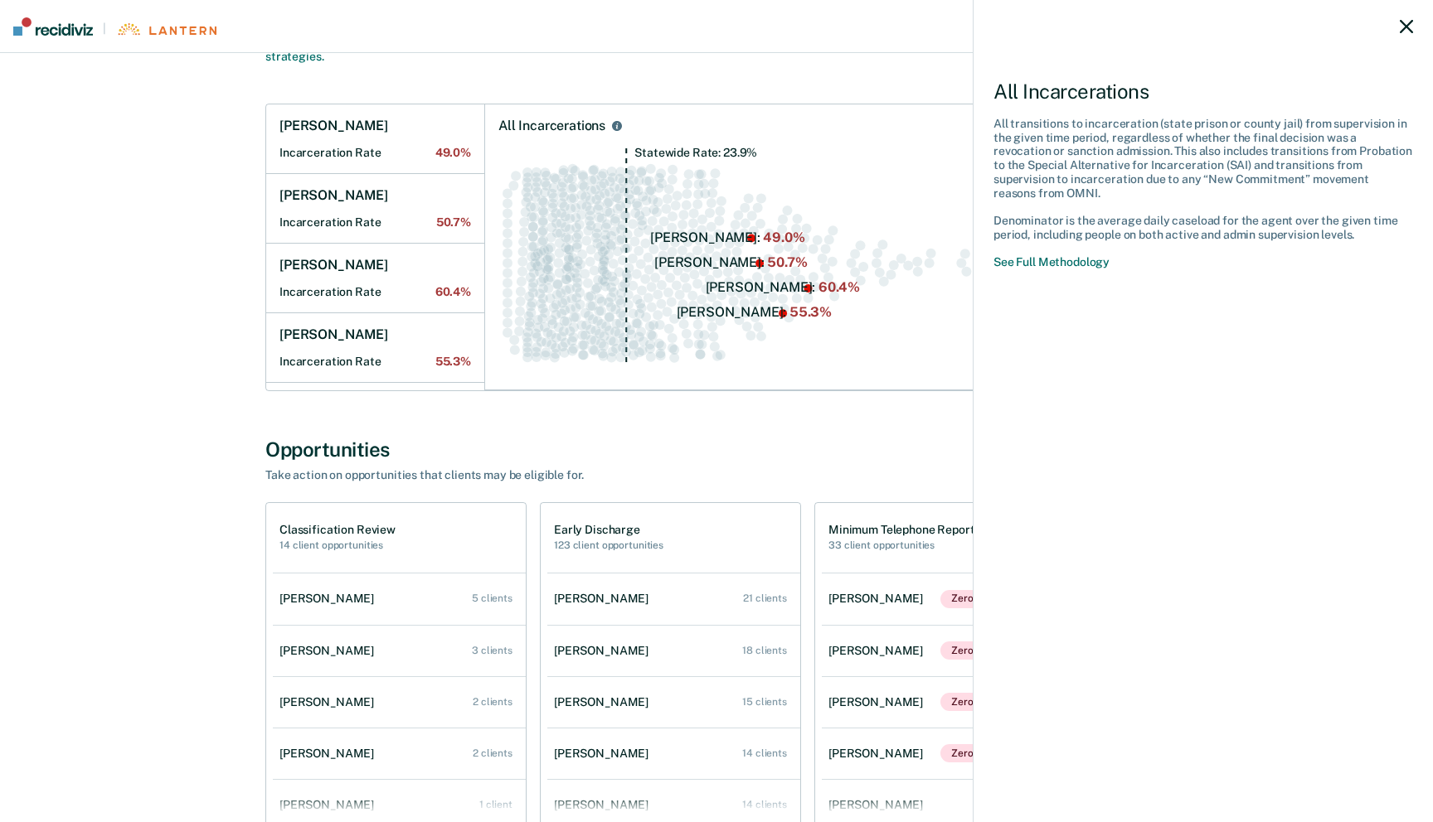
click at [586, 196] on div "All Incarcerations All transitions to incarceration (state prison or county jai…" at bounding box center [716, 411] width 1433 height 822
